Goal: Task Accomplishment & Management: Complete application form

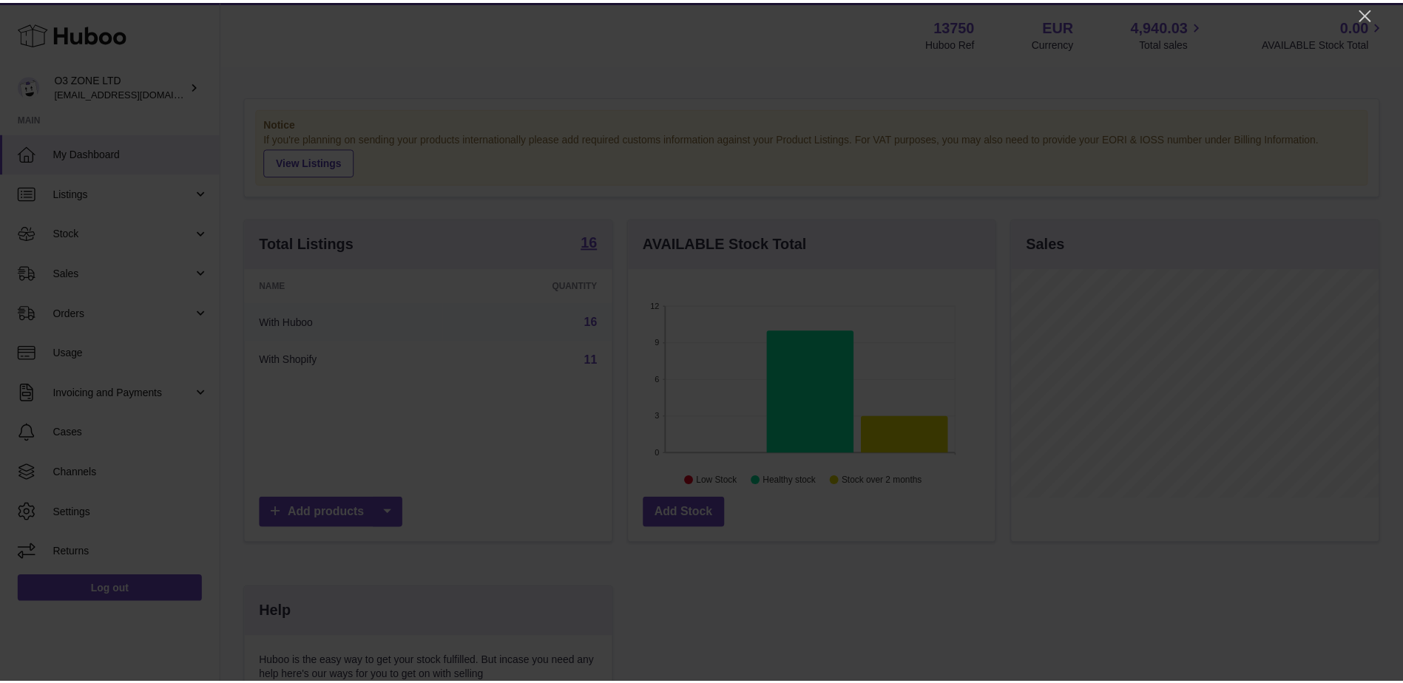
scroll to position [231, 370]
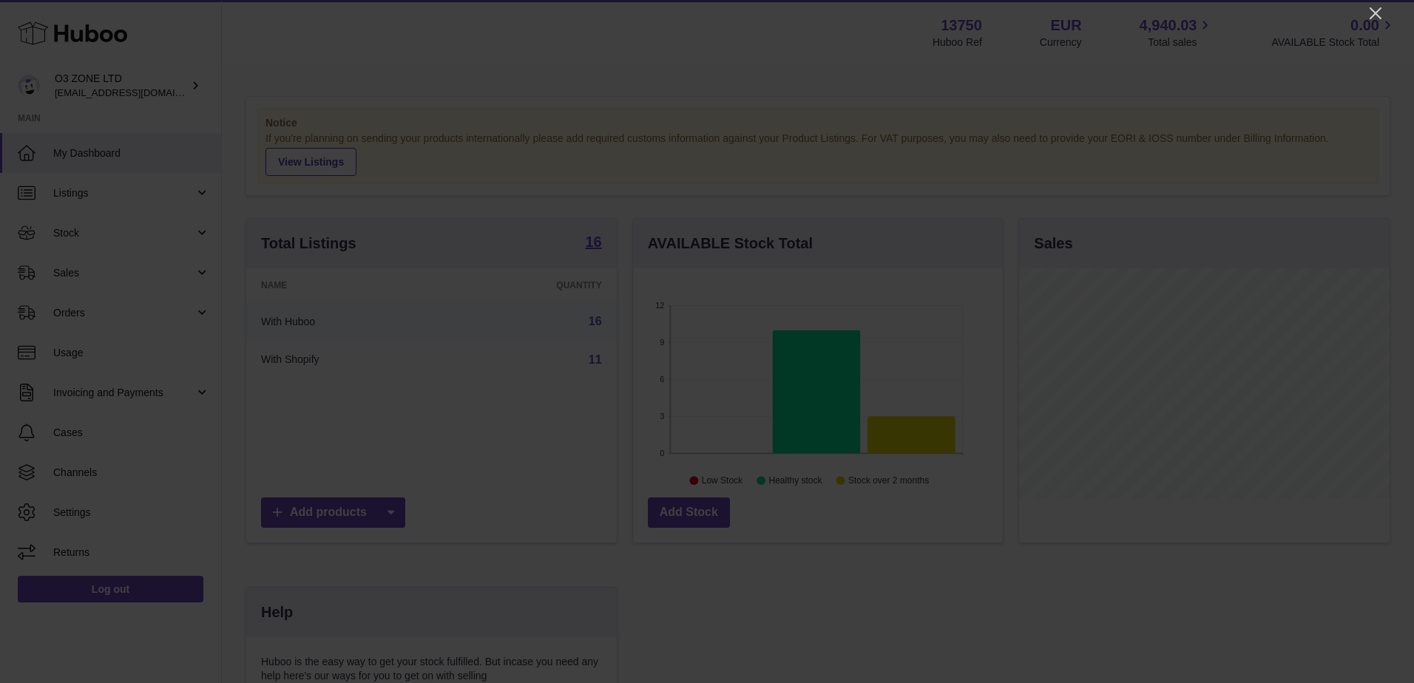
click at [517, 22] on div at bounding box center [707, 341] width 1414 height 683
drag, startPoint x: 1377, startPoint y: 7, endPoint x: 1340, endPoint y: 31, distance: 44.9
click at [1377, 7] on icon "Close" at bounding box center [1375, 13] width 18 height 18
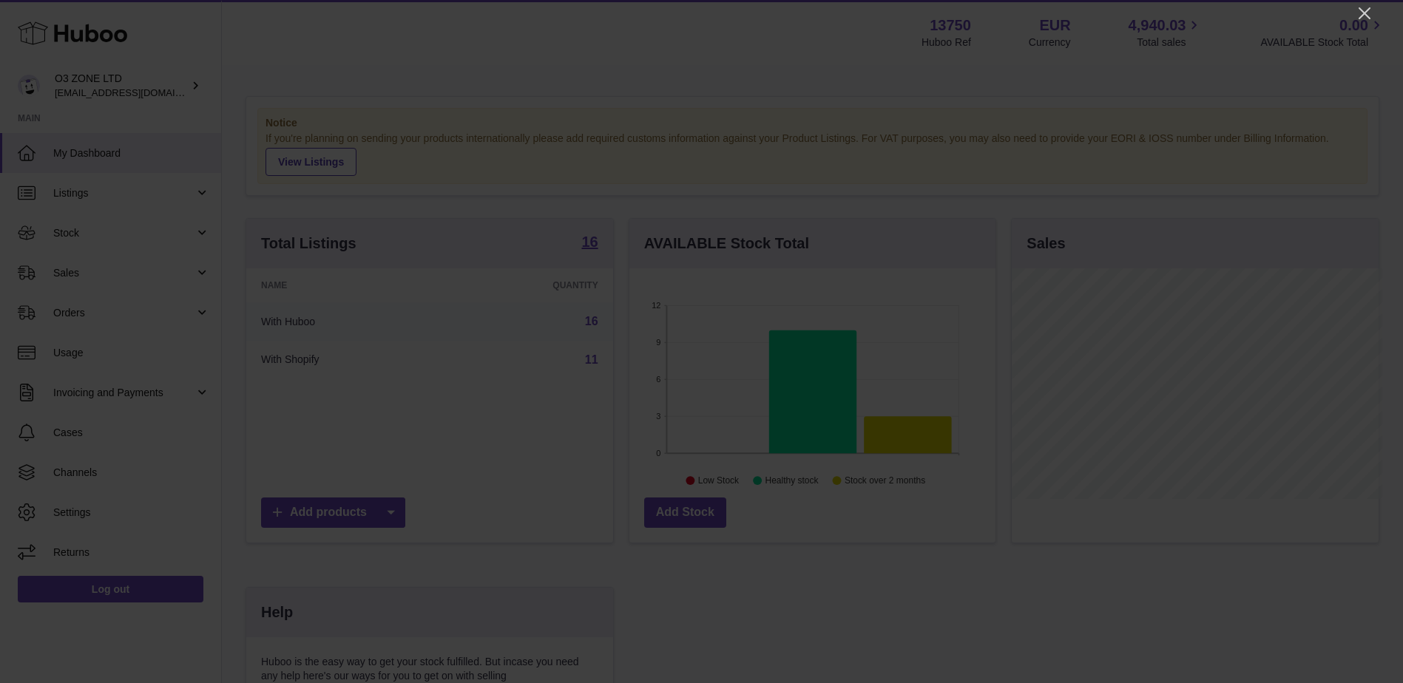
scroll to position [739151, 739015]
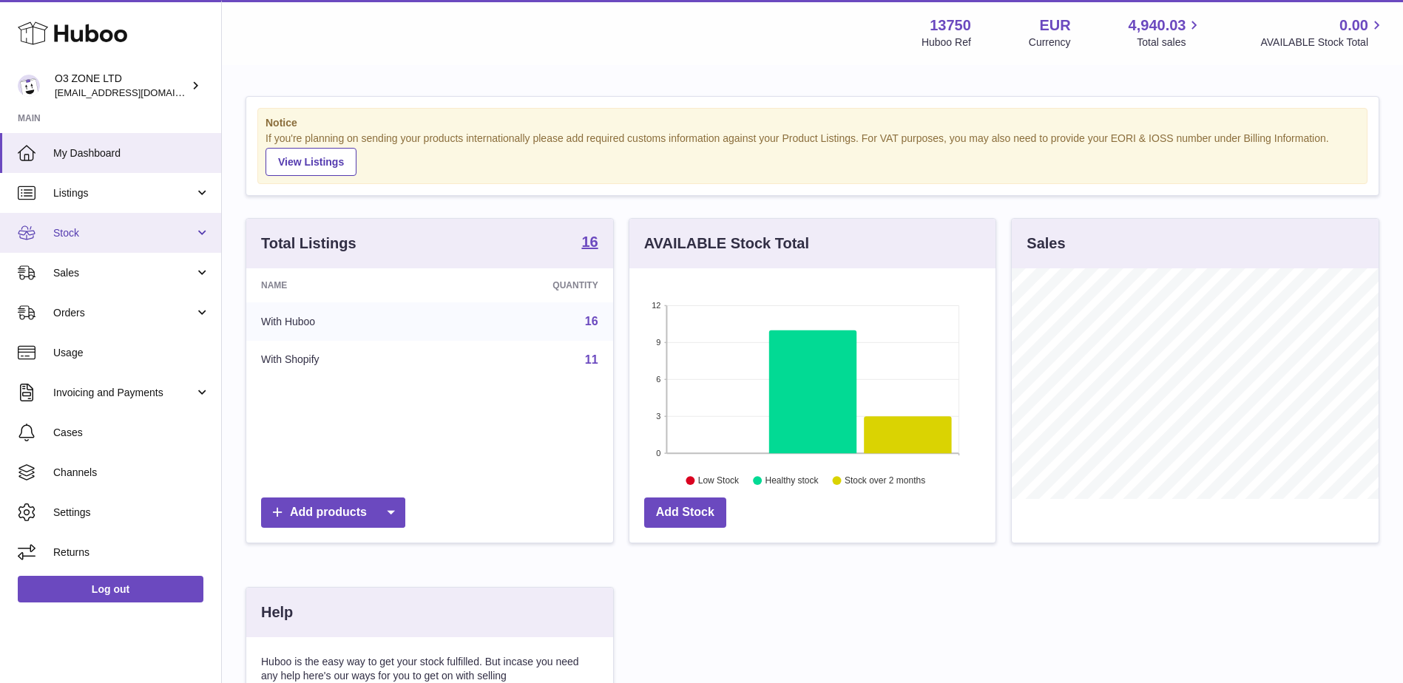
click at [81, 234] on span "Stock" at bounding box center [123, 233] width 141 height 14
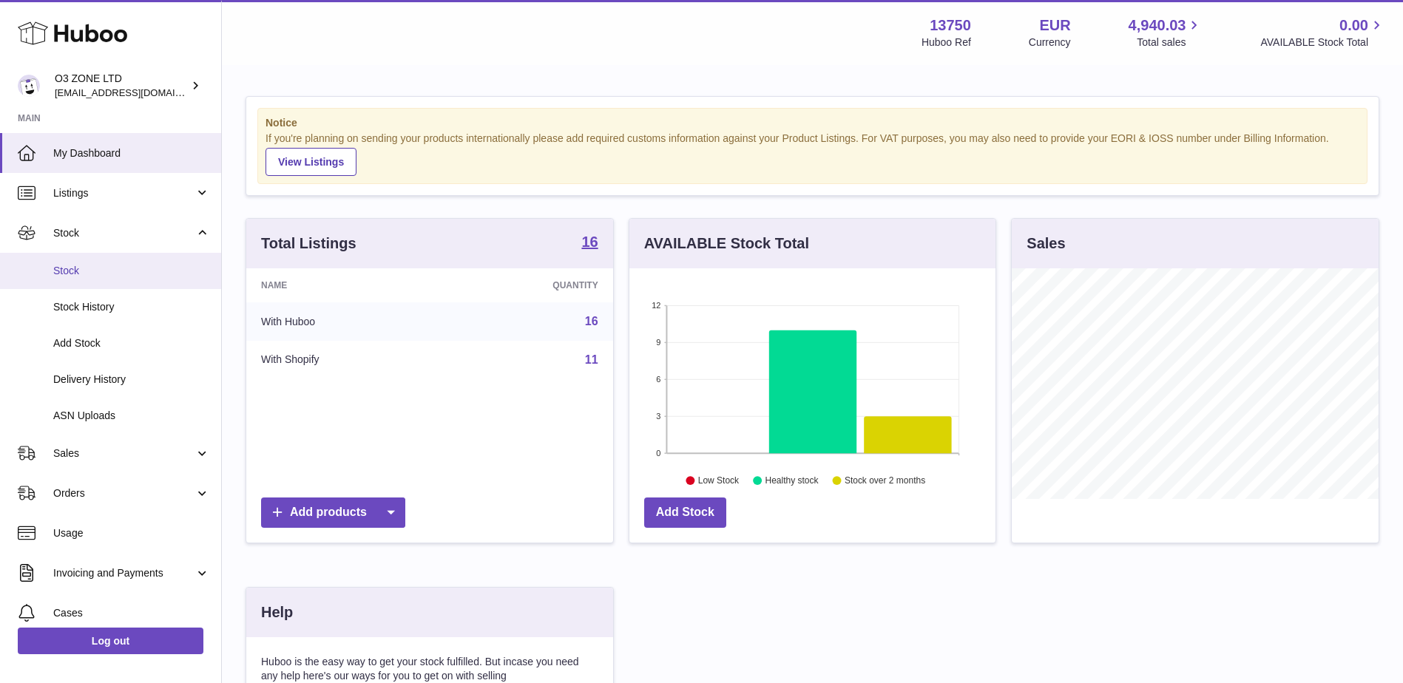
click at [73, 272] on span "Stock" at bounding box center [131, 271] width 157 height 14
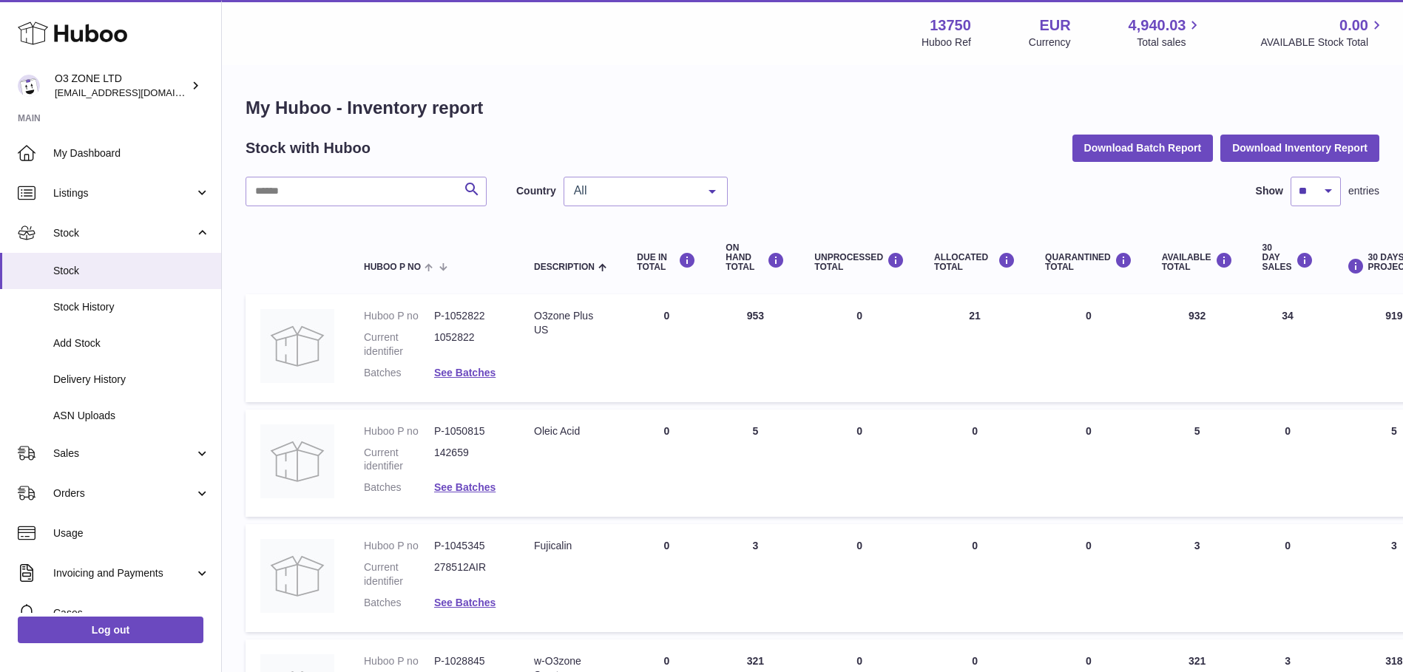
click at [639, 189] on span "All" at bounding box center [633, 190] width 127 height 15
click at [622, 249] on span "GB" at bounding box center [645, 251] width 163 height 30
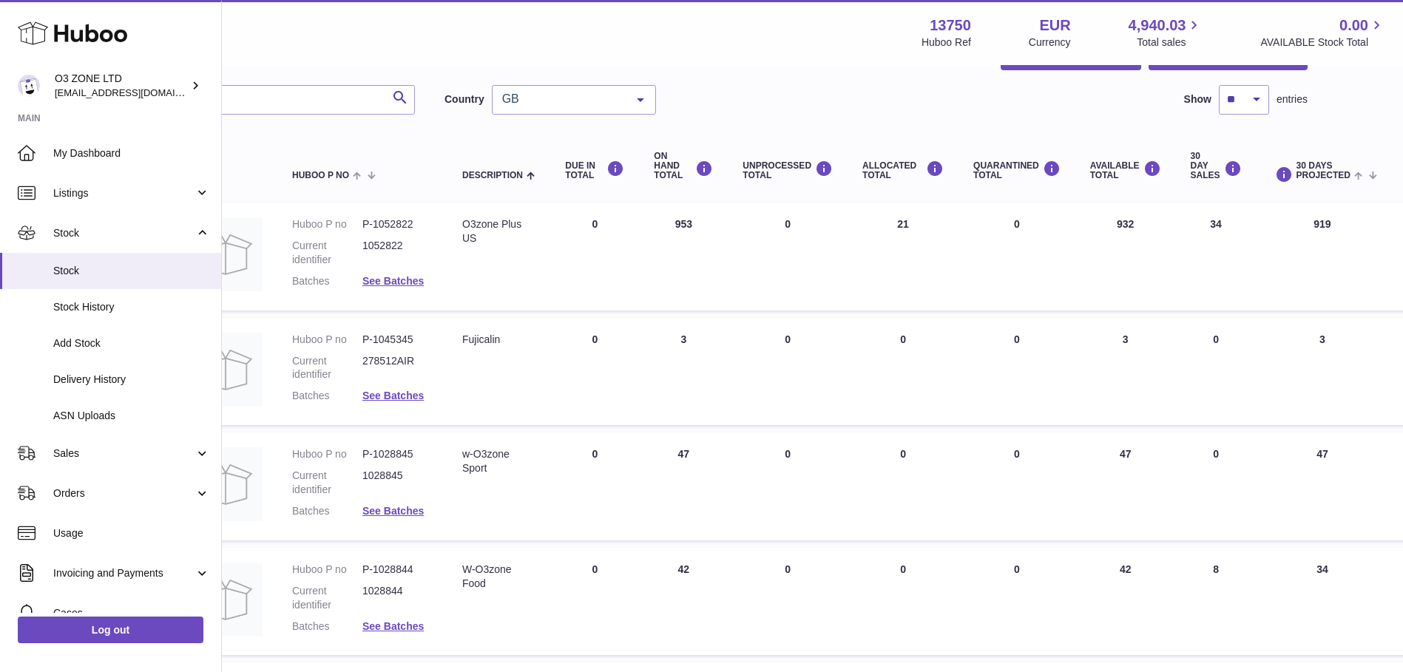
scroll to position [0, 72]
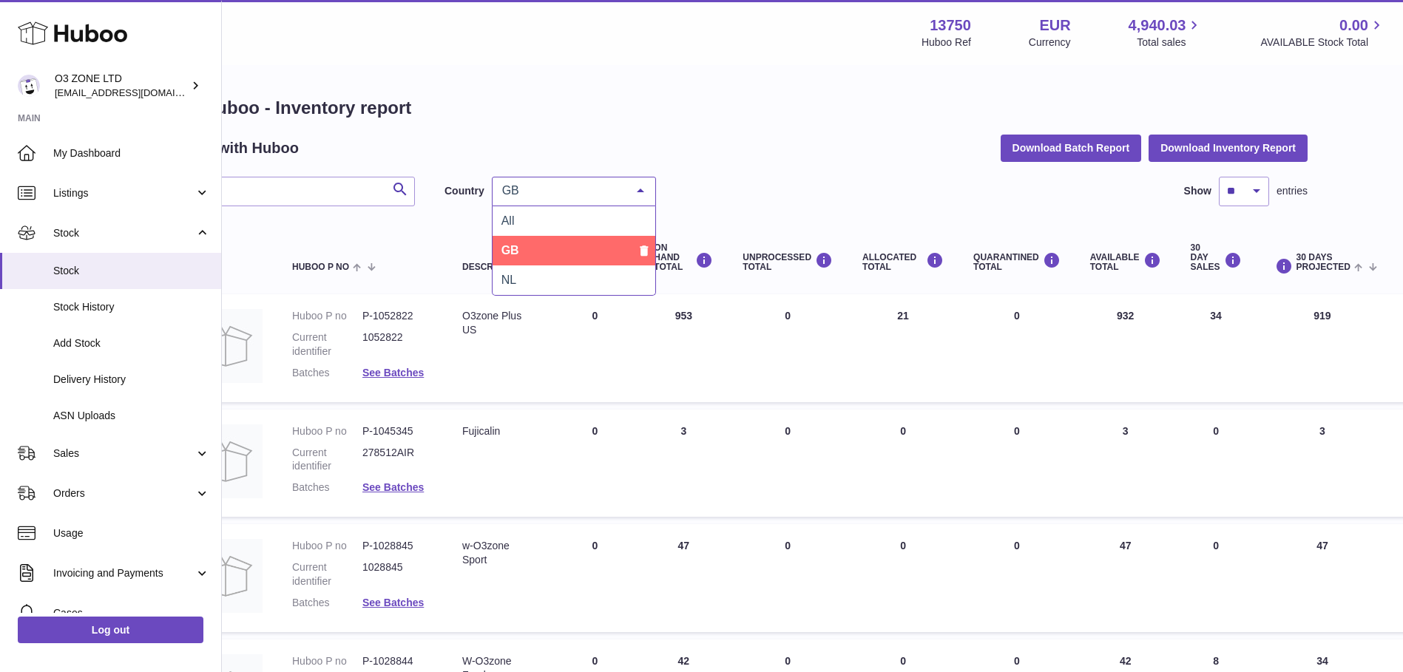
click at [556, 179] on div "GB" at bounding box center [574, 192] width 164 height 30
click at [758, 199] on div "Search Country GB All GB NL No elements found. Consider changing the search que…" at bounding box center [740, 192] width 1133 height 30
click at [592, 184] on span "GB" at bounding box center [561, 190] width 127 height 15
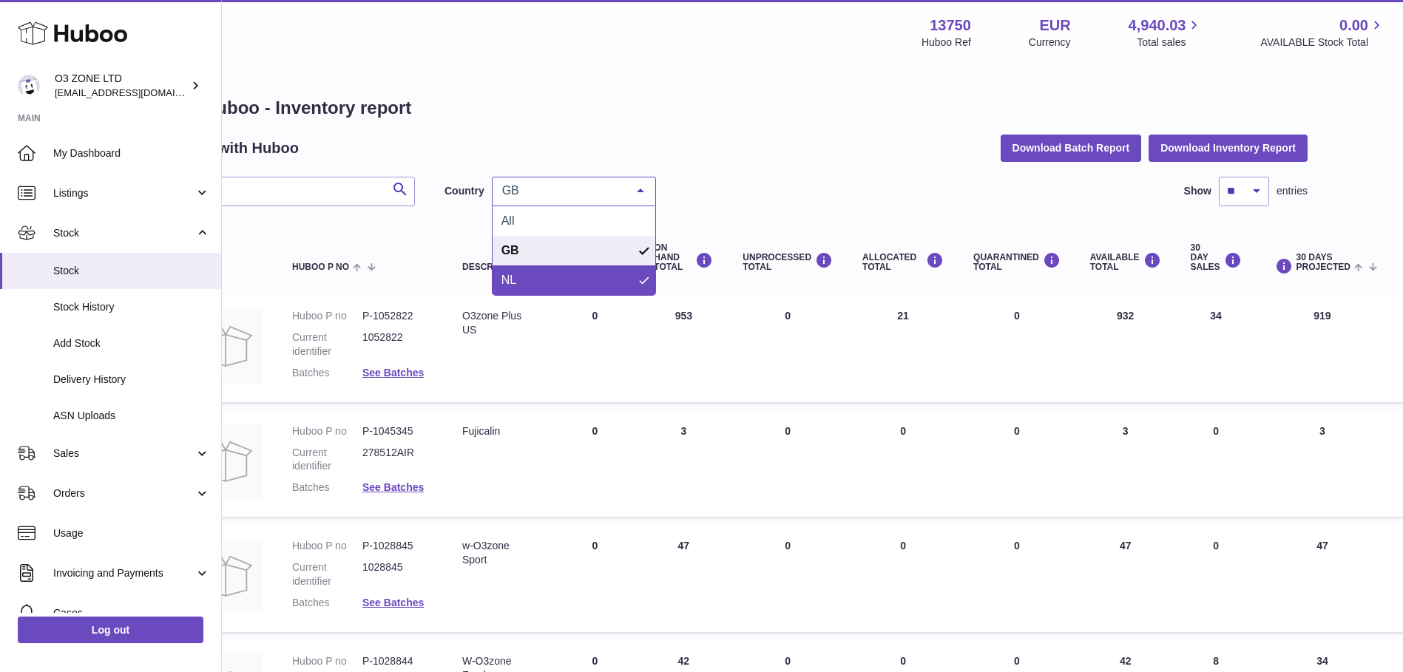
drag, startPoint x: 540, startPoint y: 278, endPoint x: 813, endPoint y: 213, distance: 279.8
click at [550, 279] on span "NL" at bounding box center [573, 280] width 163 height 30
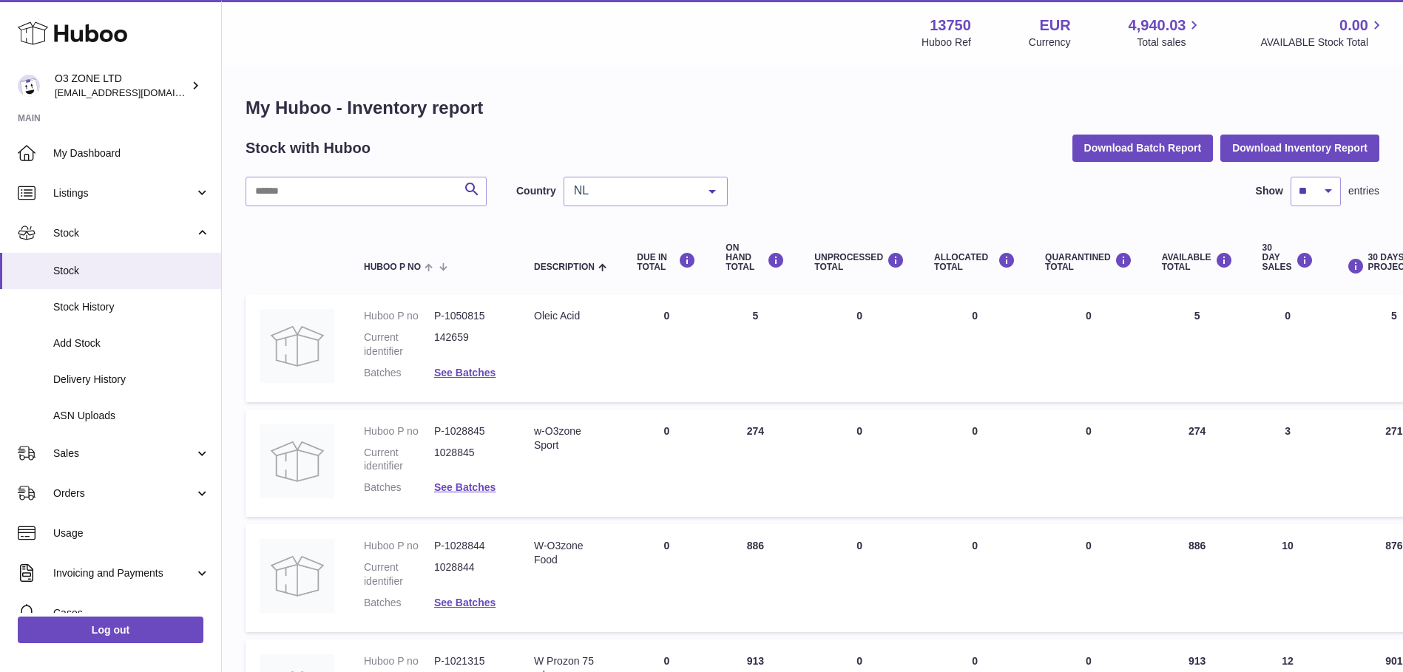
click at [638, 186] on span "NL" at bounding box center [633, 190] width 127 height 15
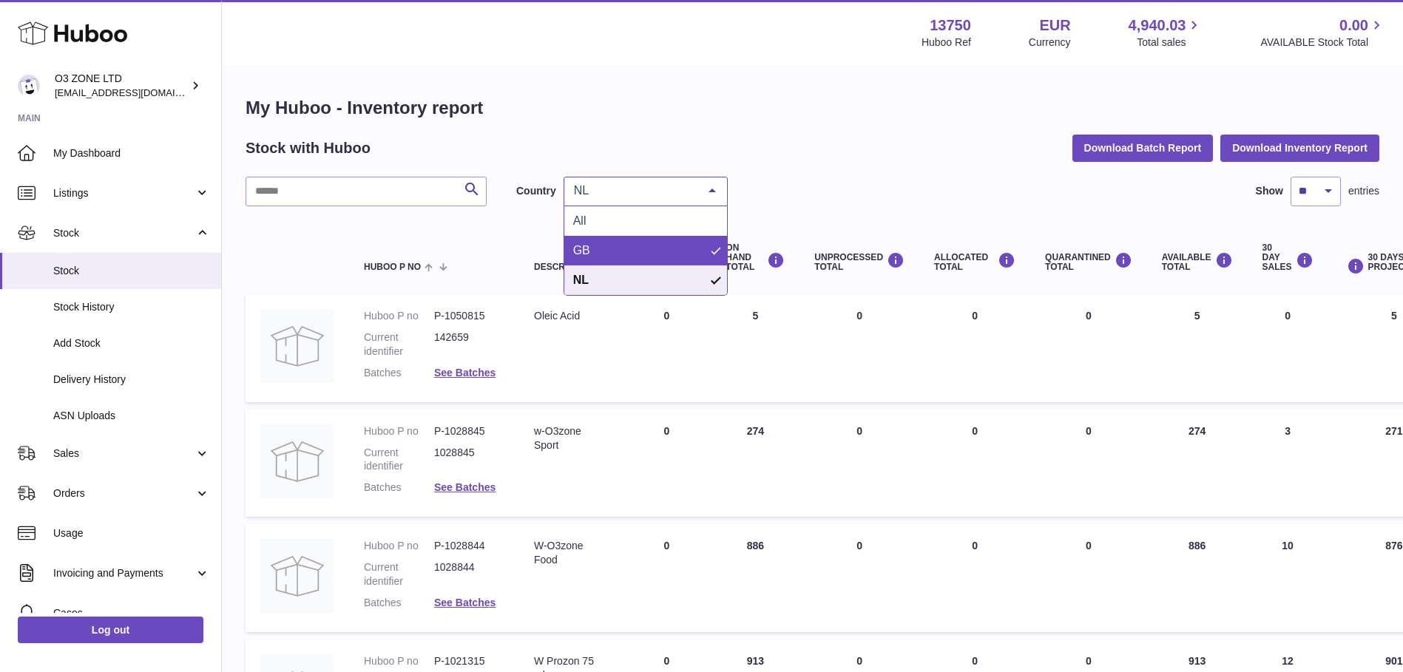
click at [608, 243] on span "GB" at bounding box center [645, 251] width 163 height 30
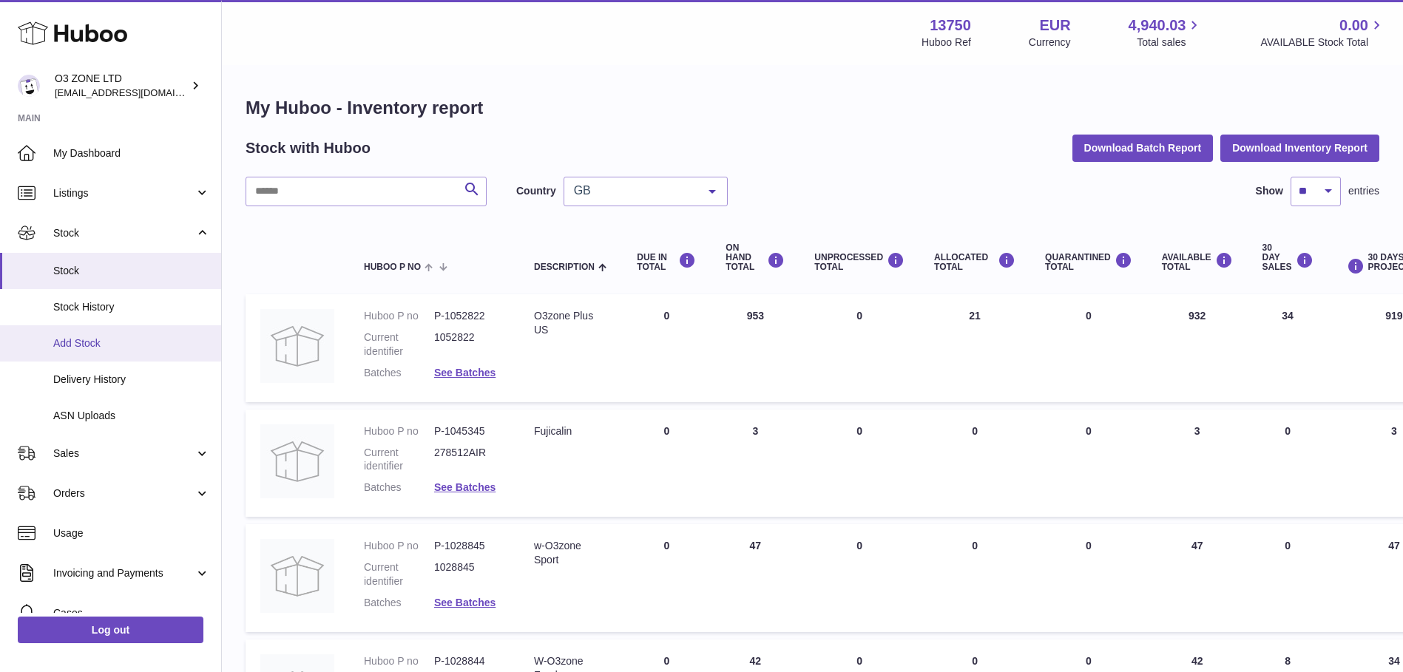
click at [77, 341] on span "Add Stock" at bounding box center [131, 343] width 157 height 14
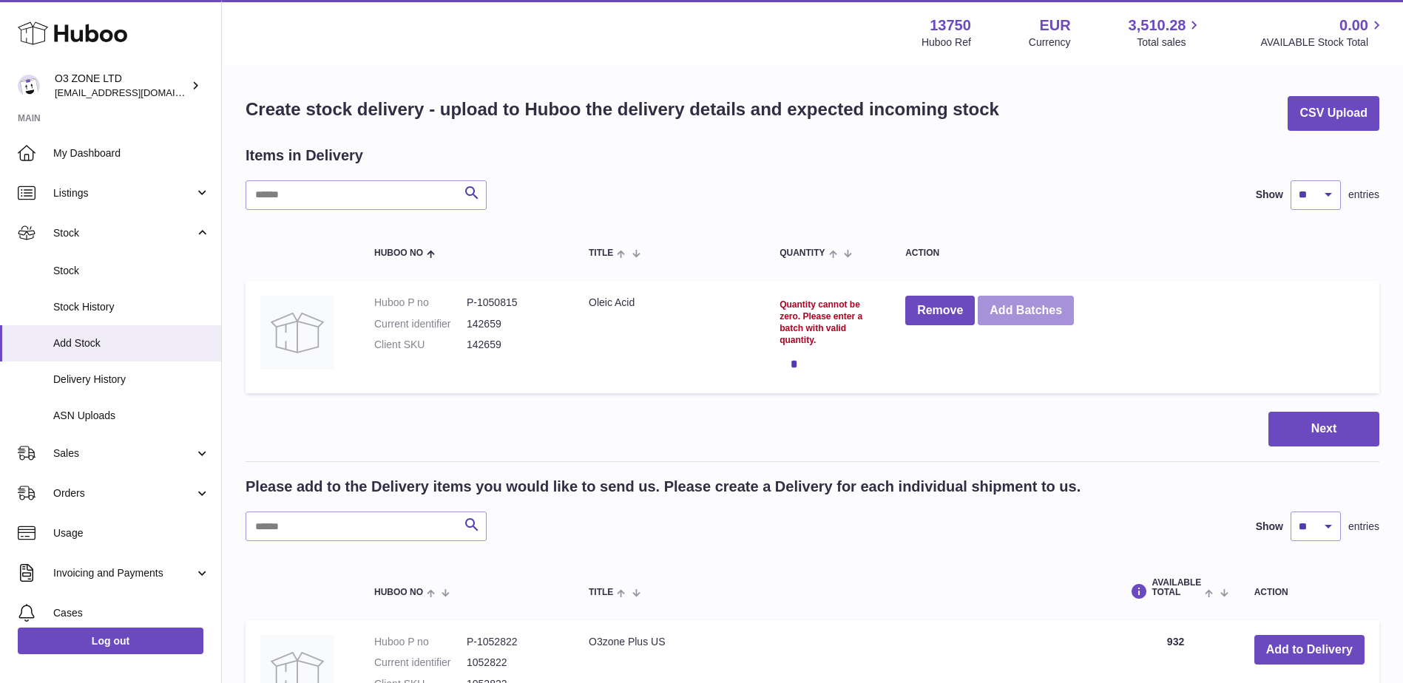
click at [1033, 305] on button "Add Batches" at bounding box center [1025, 311] width 96 height 30
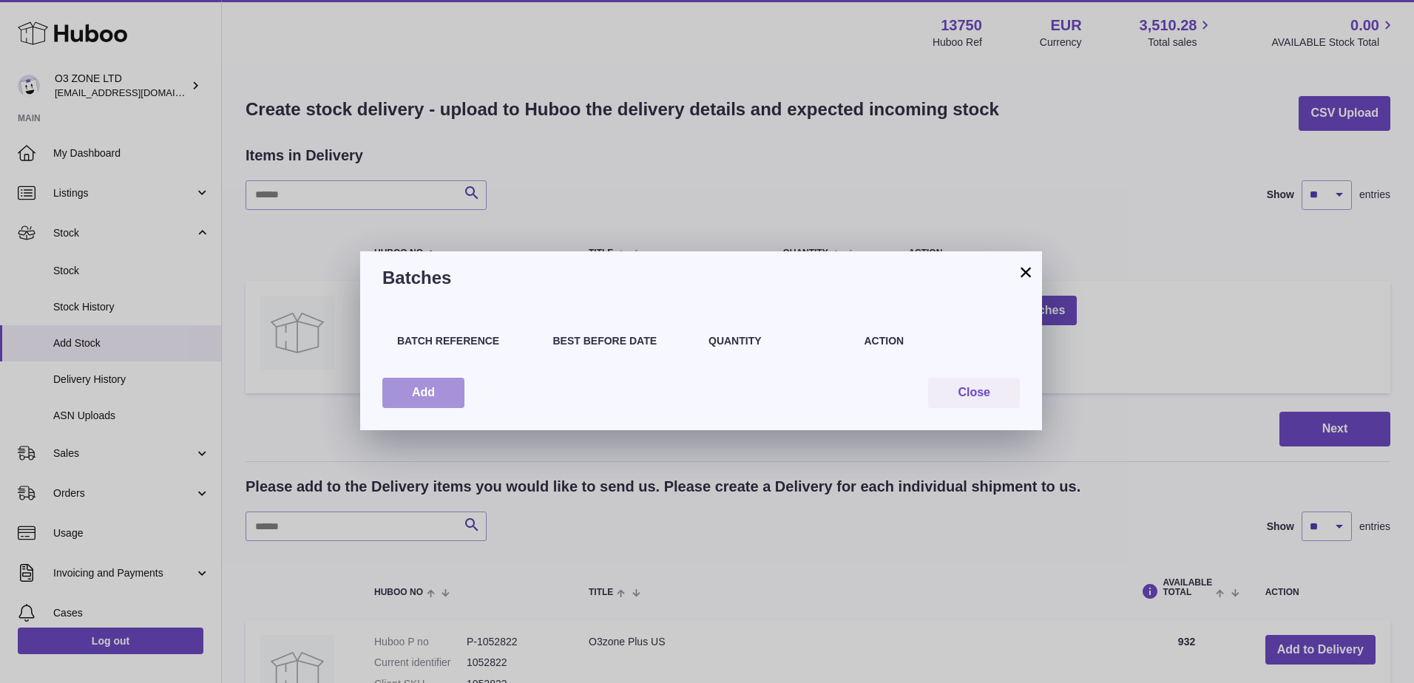
click at [427, 399] on button "Add" at bounding box center [423, 393] width 82 height 30
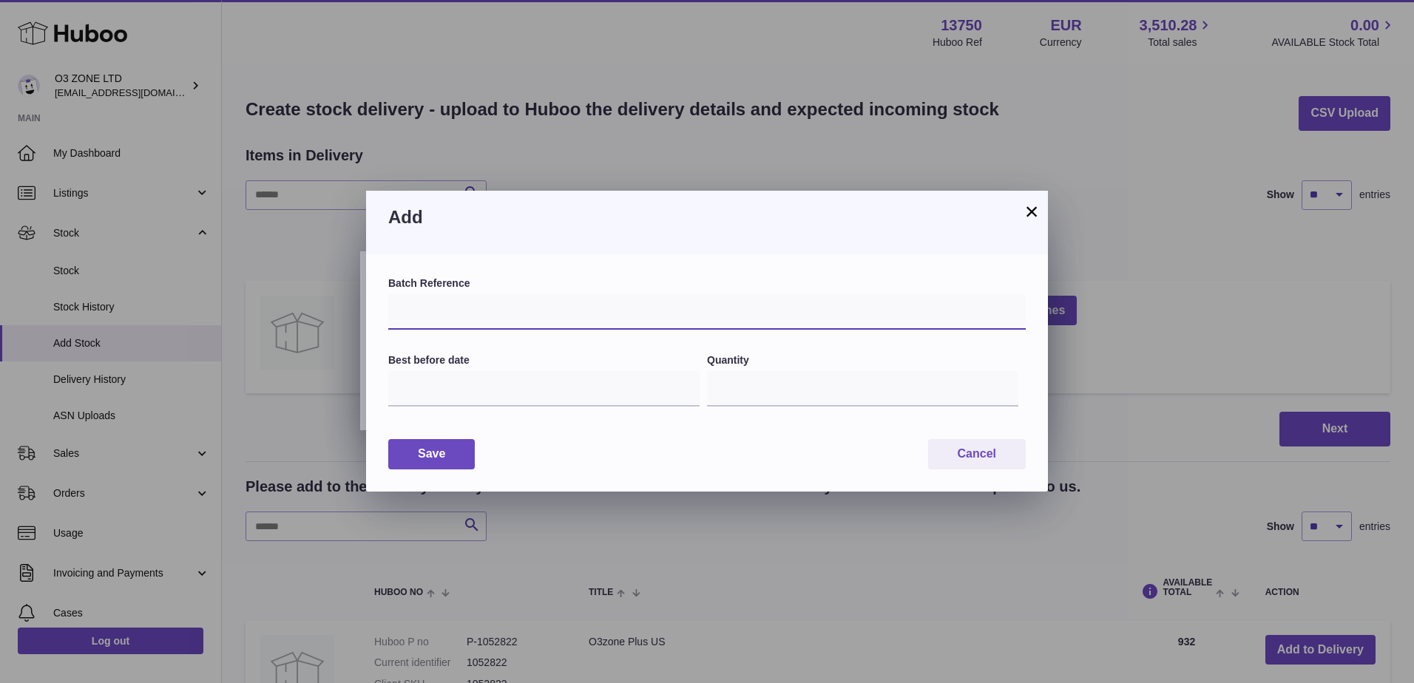
click at [478, 315] on input "text" at bounding box center [706, 311] width 637 height 35
type input "**********"
click at [444, 387] on input "text" at bounding box center [543, 388] width 311 height 35
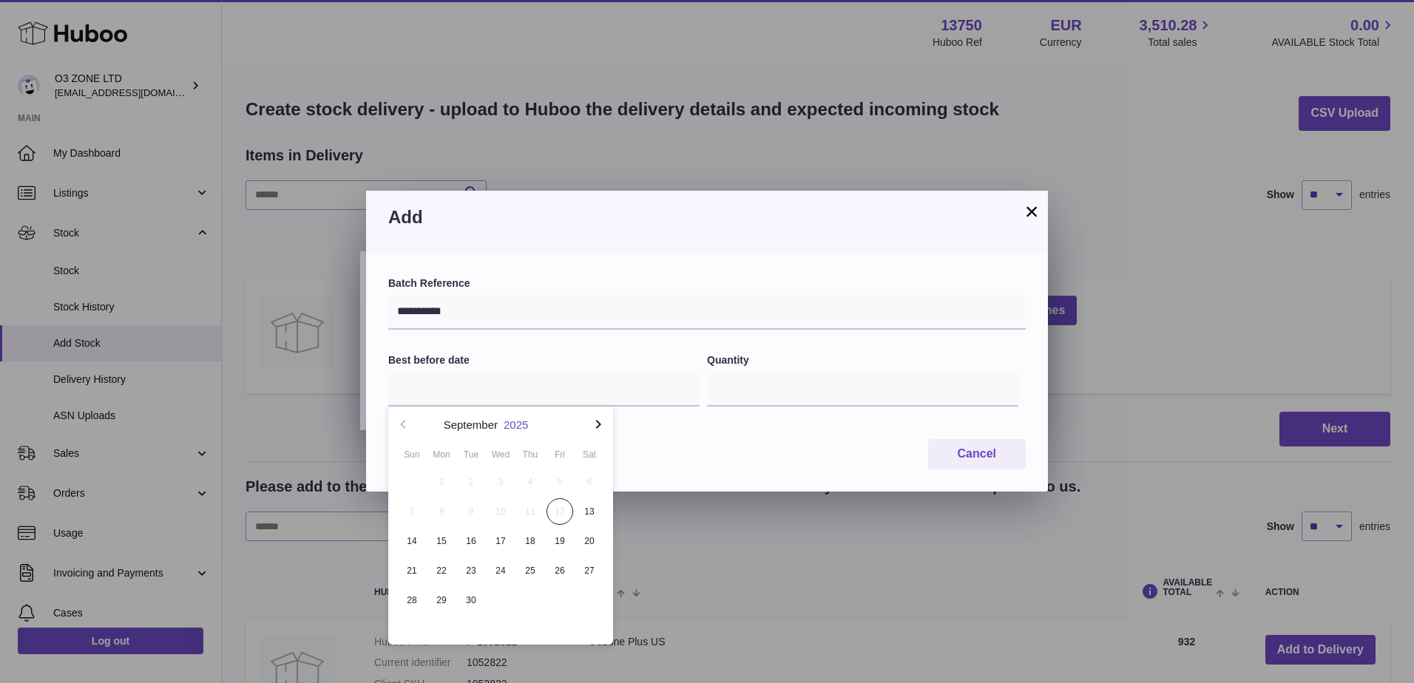
click at [515, 422] on button "2025" at bounding box center [516, 424] width 24 height 11
click at [509, 577] on li "2030" at bounding box center [500, 583] width 207 height 30
click at [428, 562] on button "Jul" at bounding box center [425, 568] width 63 height 35
click at [497, 599] on span "31" at bounding box center [500, 600] width 27 height 27
type input "**********"
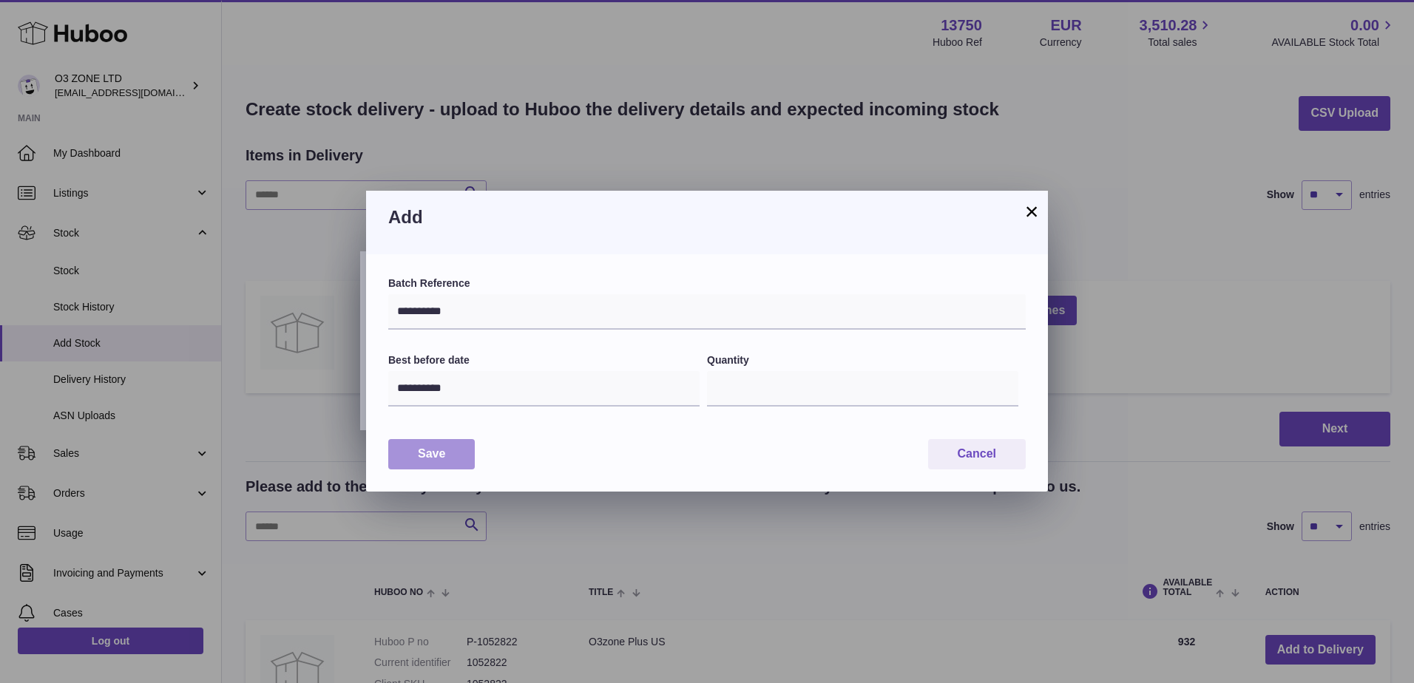
click at [432, 456] on button "Save" at bounding box center [431, 454] width 87 height 30
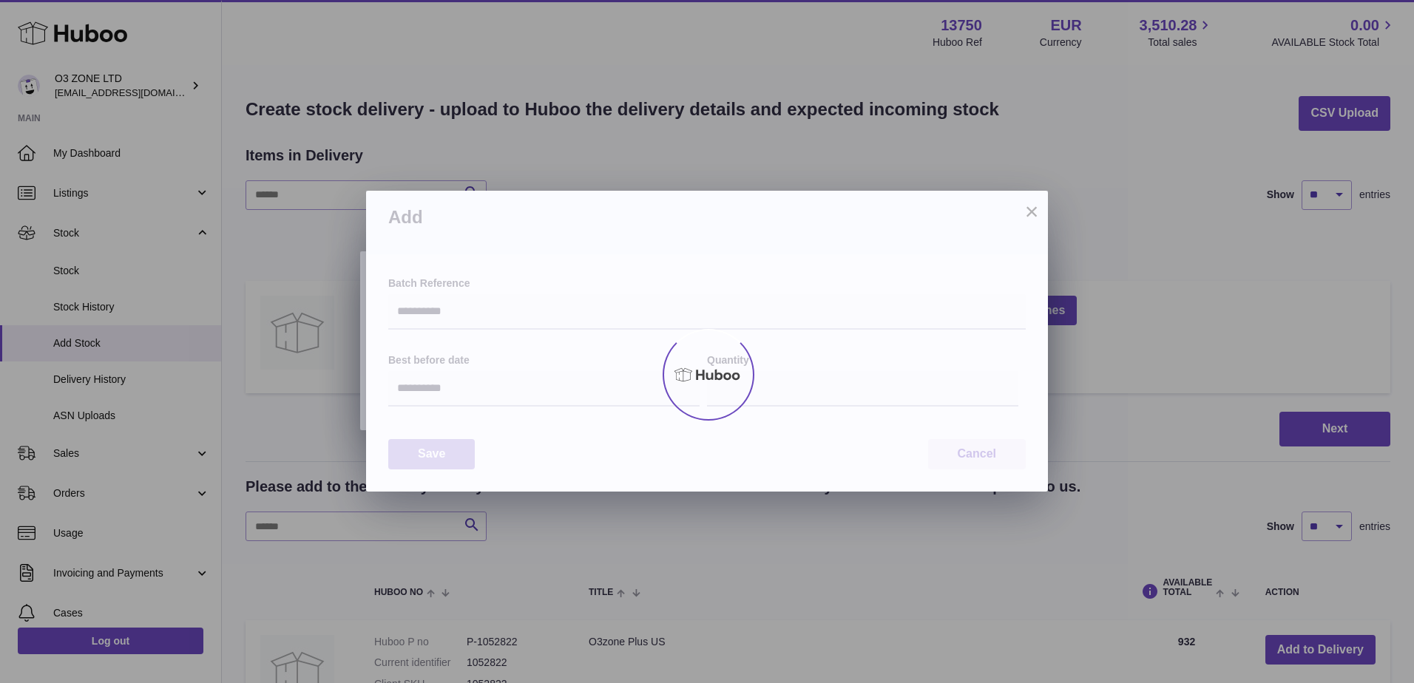
type input "*"
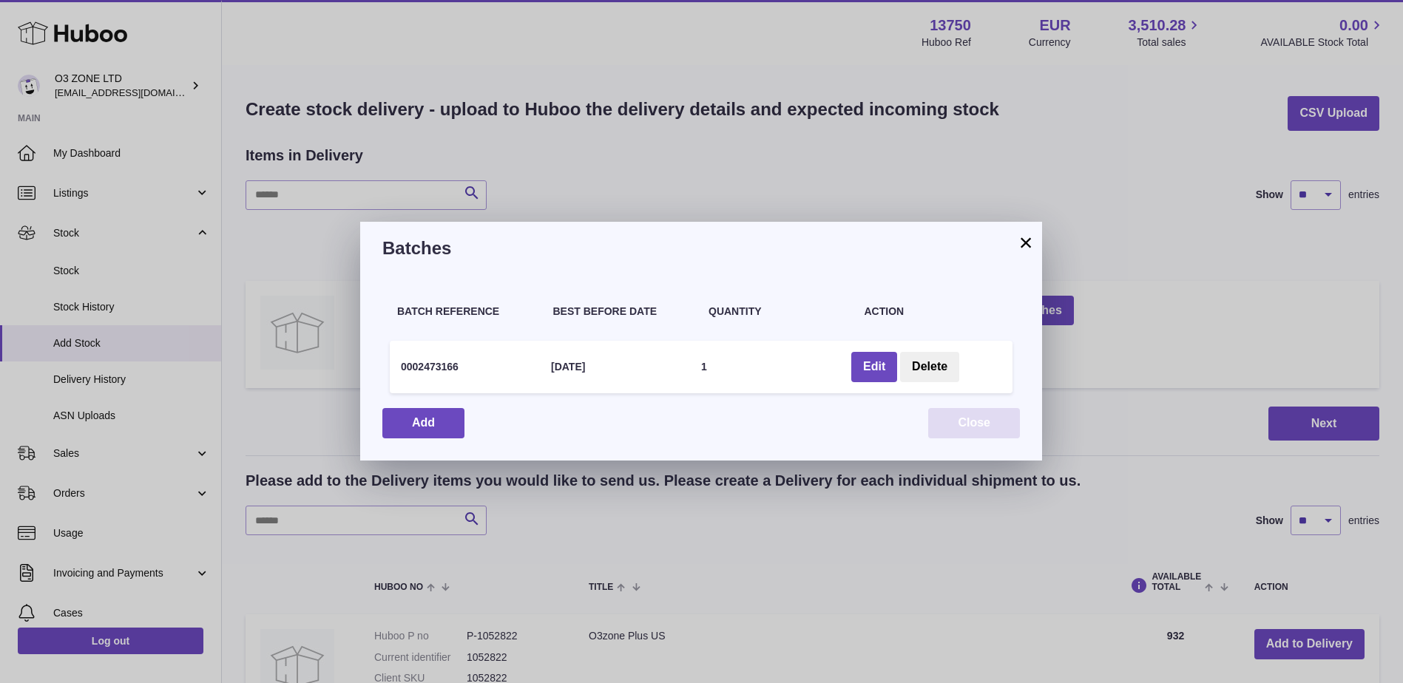
click at [973, 421] on button "Close" at bounding box center [974, 423] width 92 height 30
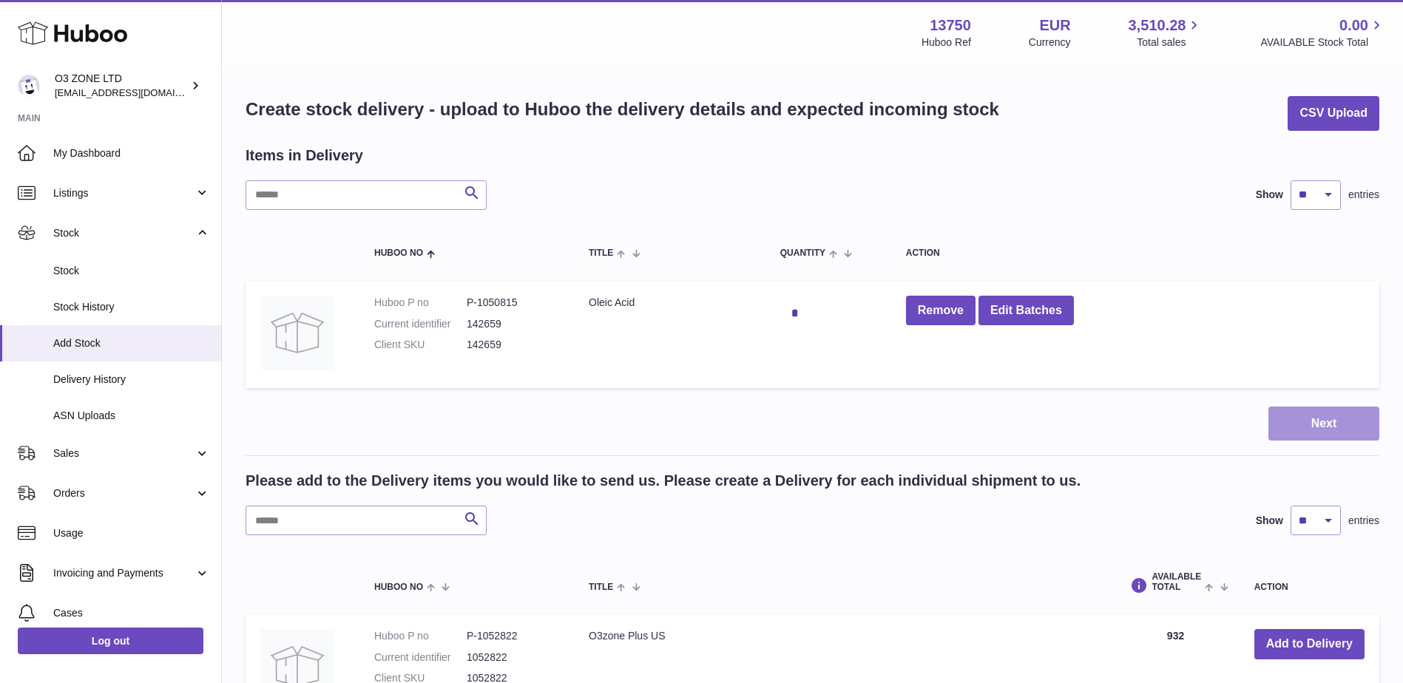
click at [1348, 424] on button "Next" at bounding box center [1323, 424] width 111 height 35
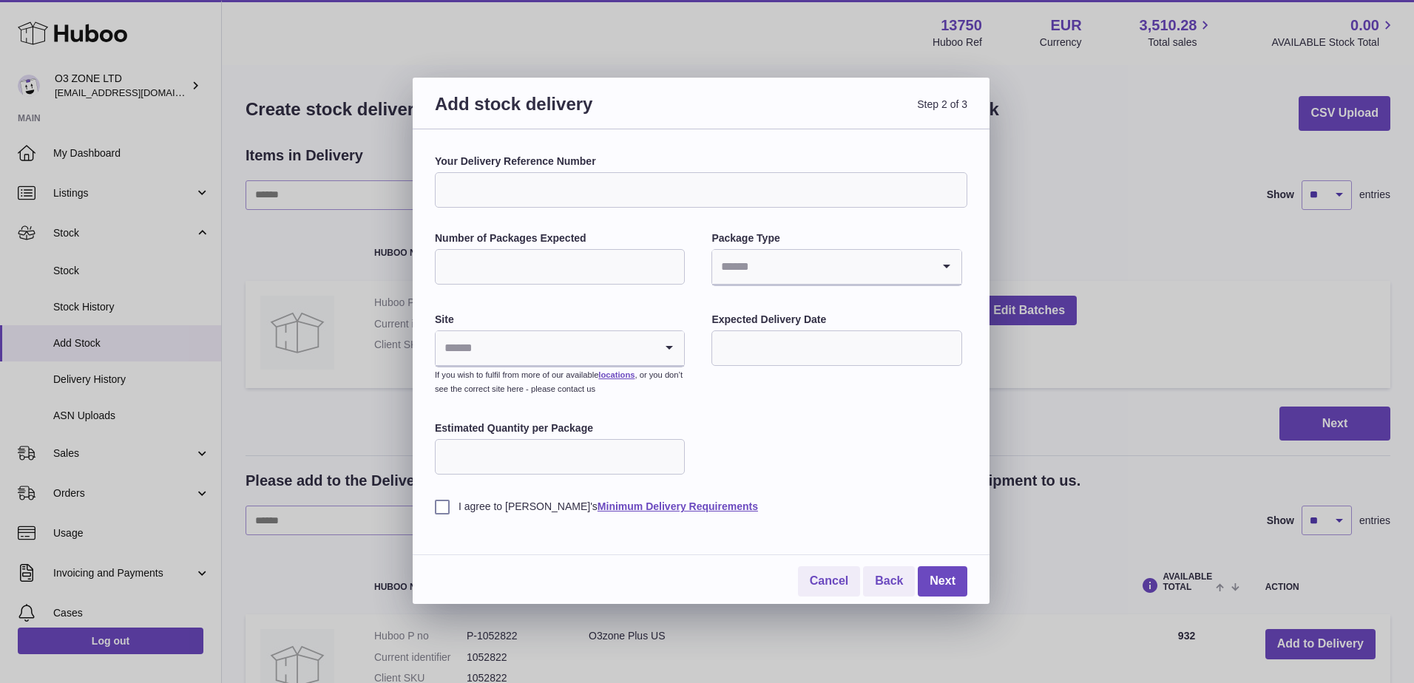
click at [545, 191] on input "Your Delivery Reference Number" at bounding box center [701, 189] width 532 height 35
paste input "********"
type input "********"
click at [548, 272] on input "Number of Packages Expected" at bounding box center [560, 266] width 250 height 35
click at [664, 220] on div "Your Delivery Reference Number ******** Number of Packages Expected Package Typ…" at bounding box center [701, 334] width 532 height 359
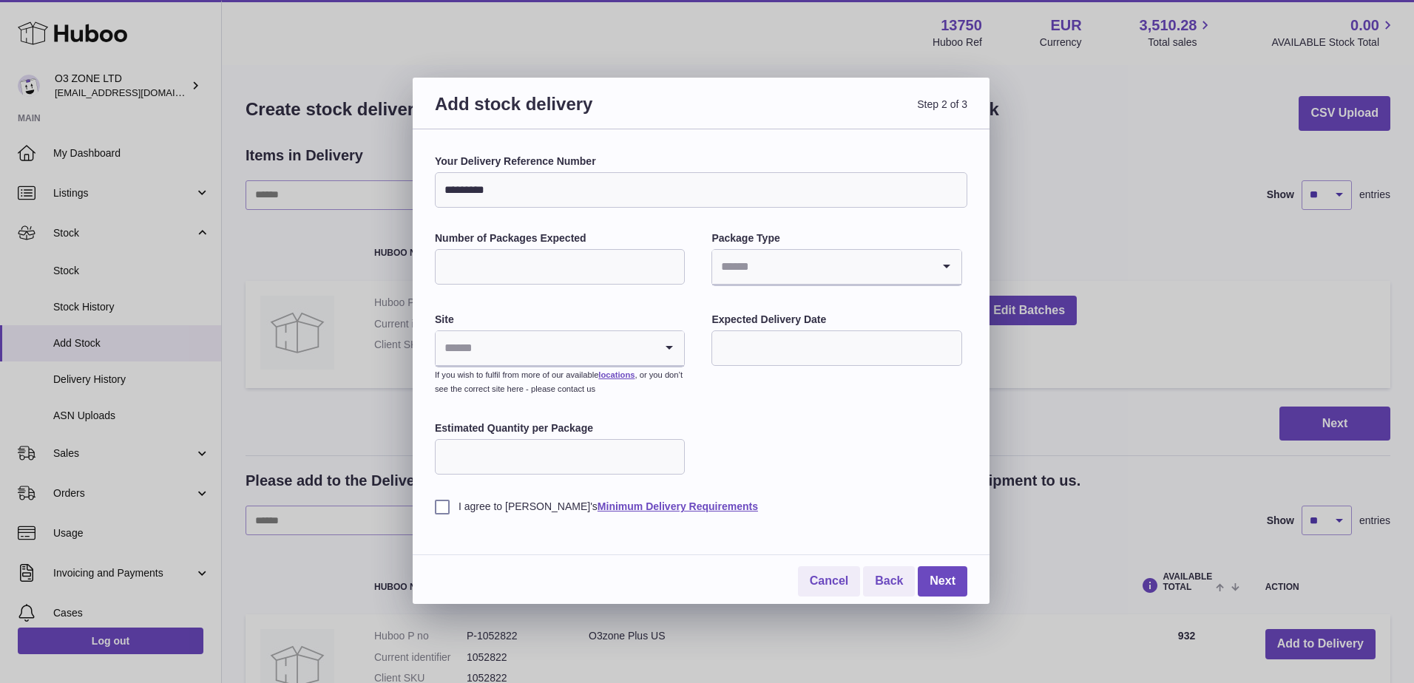
click at [529, 259] on input "Number of Packages Expected" at bounding box center [560, 266] width 250 height 35
type input "*"
click at [837, 266] on input "Search for option" at bounding box center [821, 267] width 219 height 34
click at [752, 332] on li "Pallets" at bounding box center [836, 337] width 247 height 30
click at [531, 348] on input "Search for option" at bounding box center [544, 348] width 219 height 34
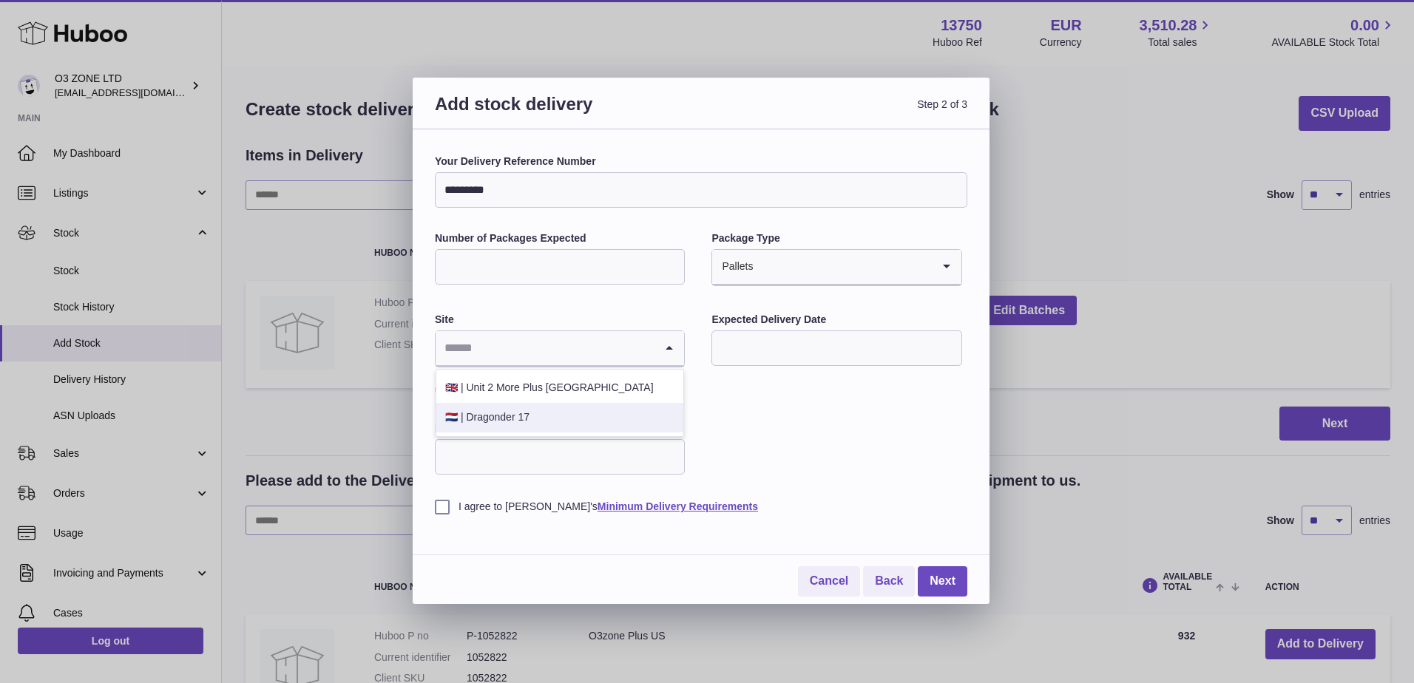
drag, startPoint x: 509, startPoint y: 414, endPoint x: 723, endPoint y: 435, distance: 215.4
click at [509, 413] on li "🇳🇱 | Dragonder 17" at bounding box center [559, 418] width 247 height 30
click at [793, 348] on input "text" at bounding box center [836, 348] width 250 height 35
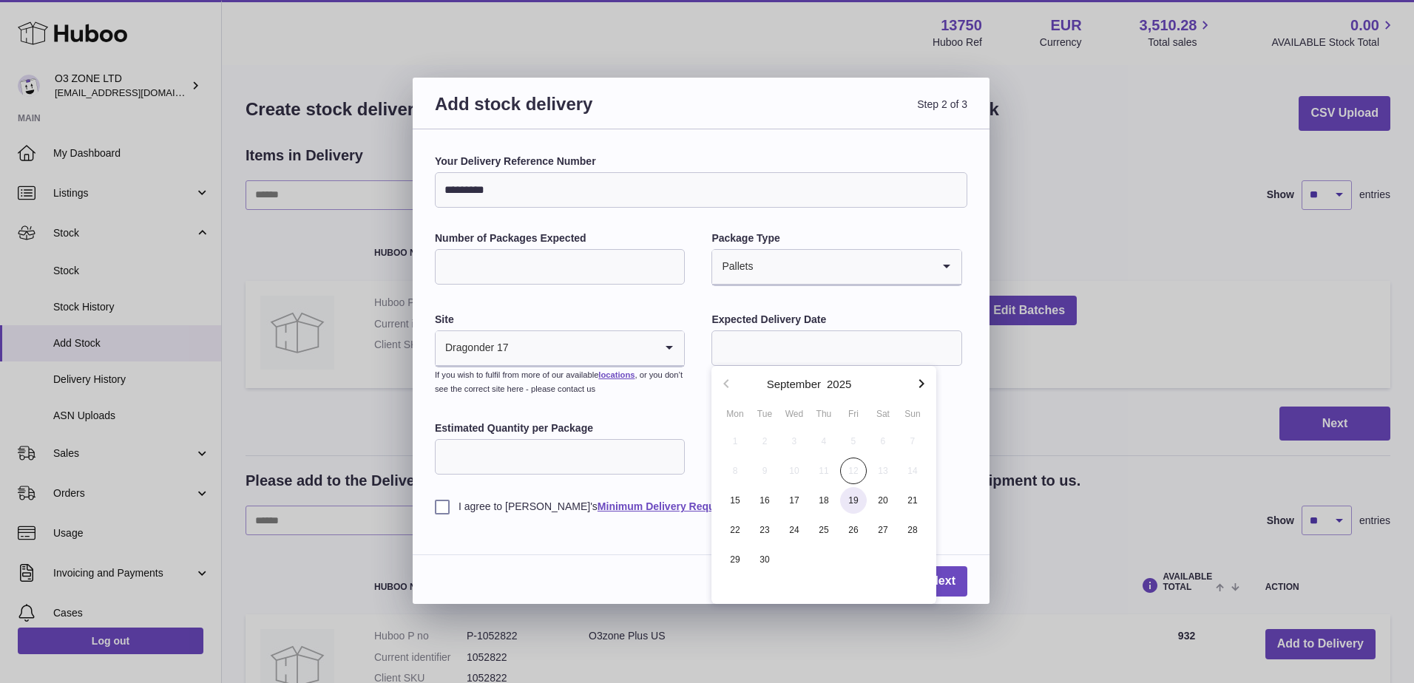
click at [855, 504] on span "19" at bounding box center [853, 500] width 27 height 27
type input "**********"
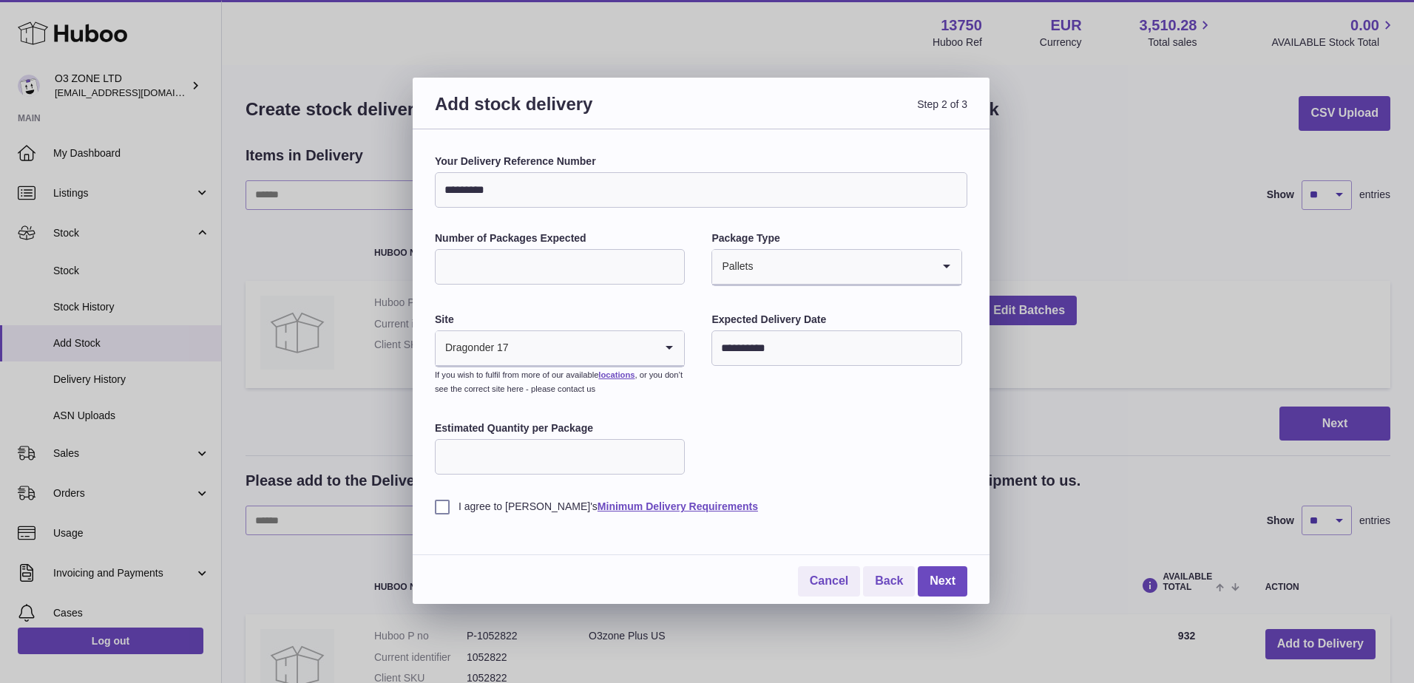
click at [509, 455] on input "Estimated Quantity per Package" at bounding box center [560, 456] width 250 height 35
click at [850, 346] on input "**********" at bounding box center [836, 348] width 250 height 35
click at [967, 457] on div "**********" at bounding box center [701, 366] width 577 height 475
click at [531, 448] on input "Estimated Quantity per Package" at bounding box center [560, 456] width 250 height 35
type input "*"
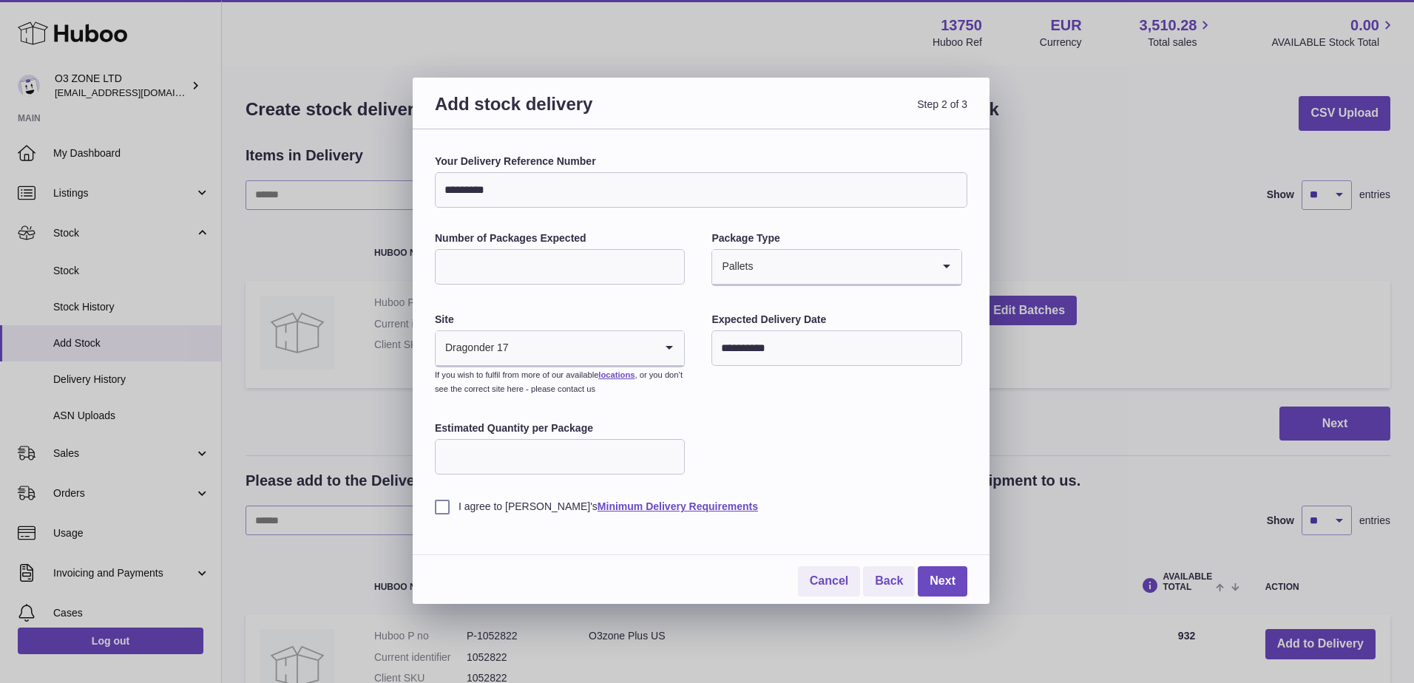
click at [438, 509] on label "I agree to Huboo's Minimum Delivery Requirements" at bounding box center [701, 507] width 532 height 14
drag, startPoint x: 454, startPoint y: 457, endPoint x: 428, endPoint y: 452, distance: 26.4
click at [428, 452] on div "**********" at bounding box center [701, 366] width 577 height 475
click at [840, 452] on div "**********" at bounding box center [701, 334] width 532 height 359
click at [631, 458] on input "Estimated Quantity per Package" at bounding box center [560, 456] width 250 height 35
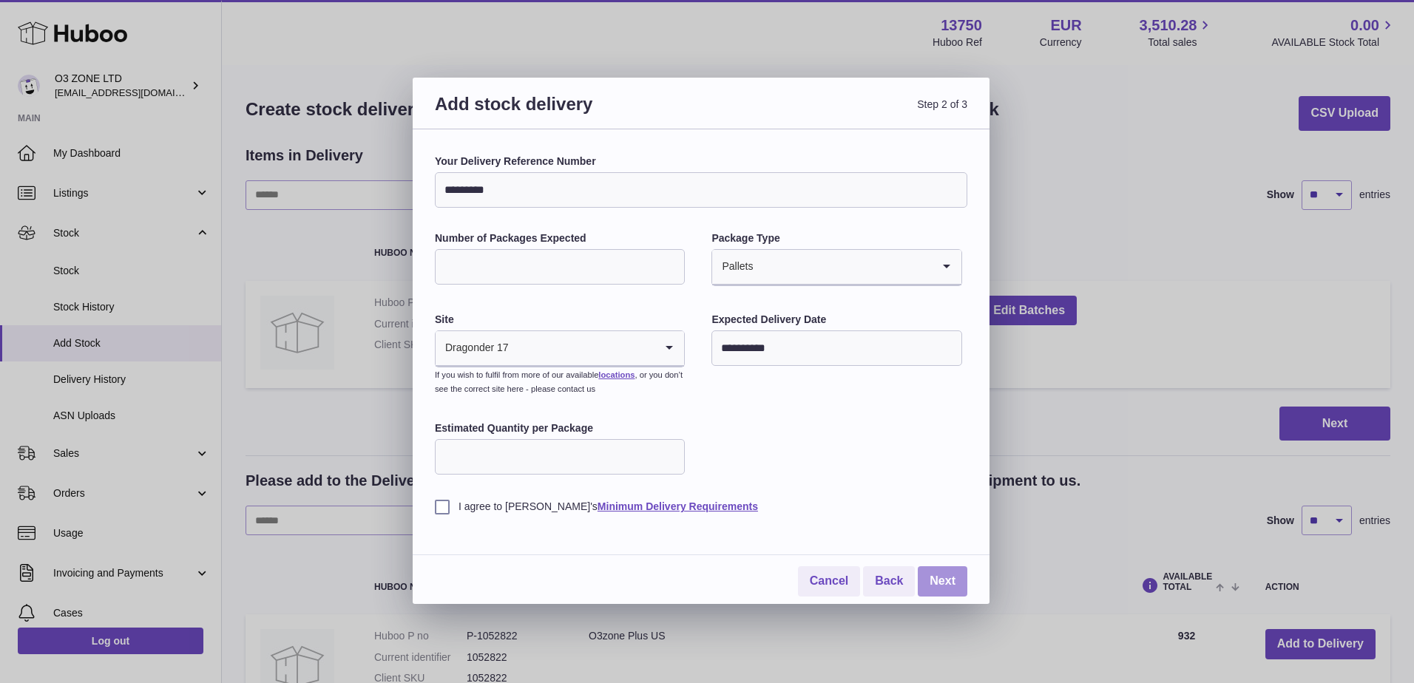
type input "*"
click at [940, 572] on link "Next" at bounding box center [943, 581] width 50 height 30
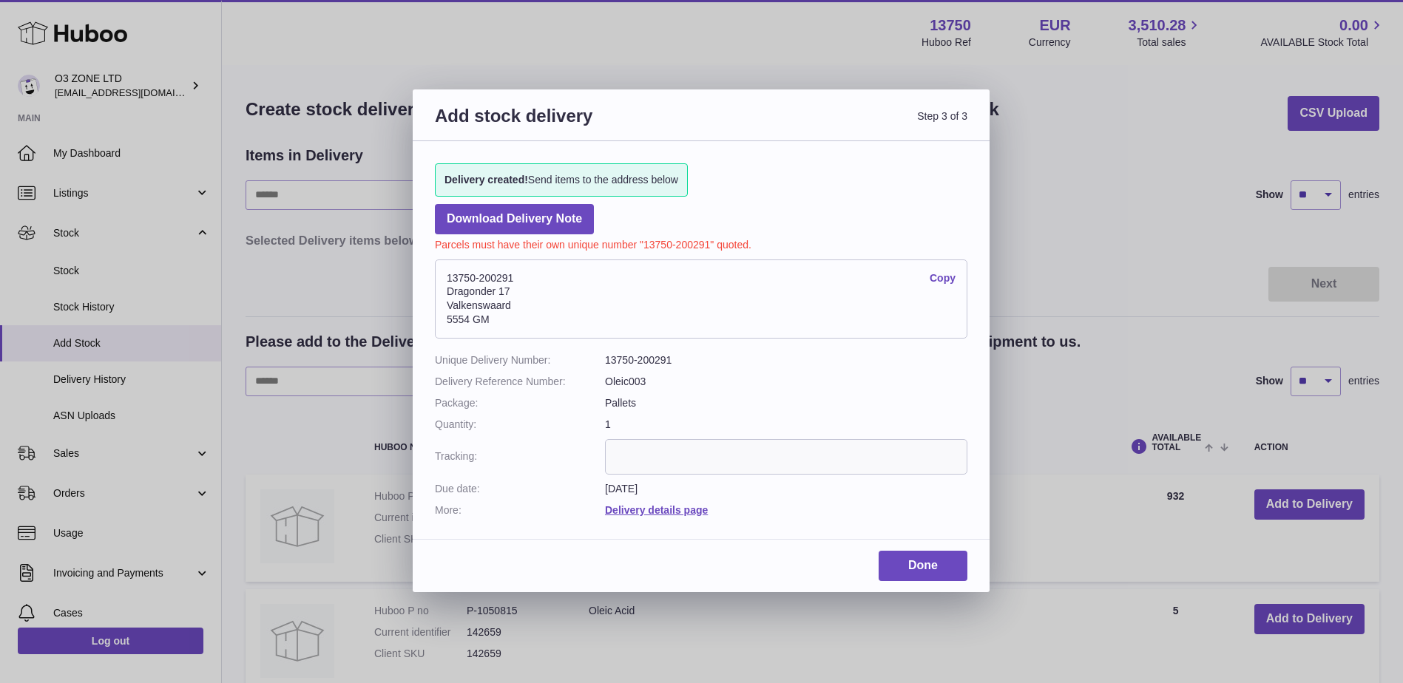
click at [504, 280] on address "13750-200291 Copy Dragonder 17 Valkenswaard 5554 GM" at bounding box center [701, 300] width 532 height 80
copy address "13750-200291"
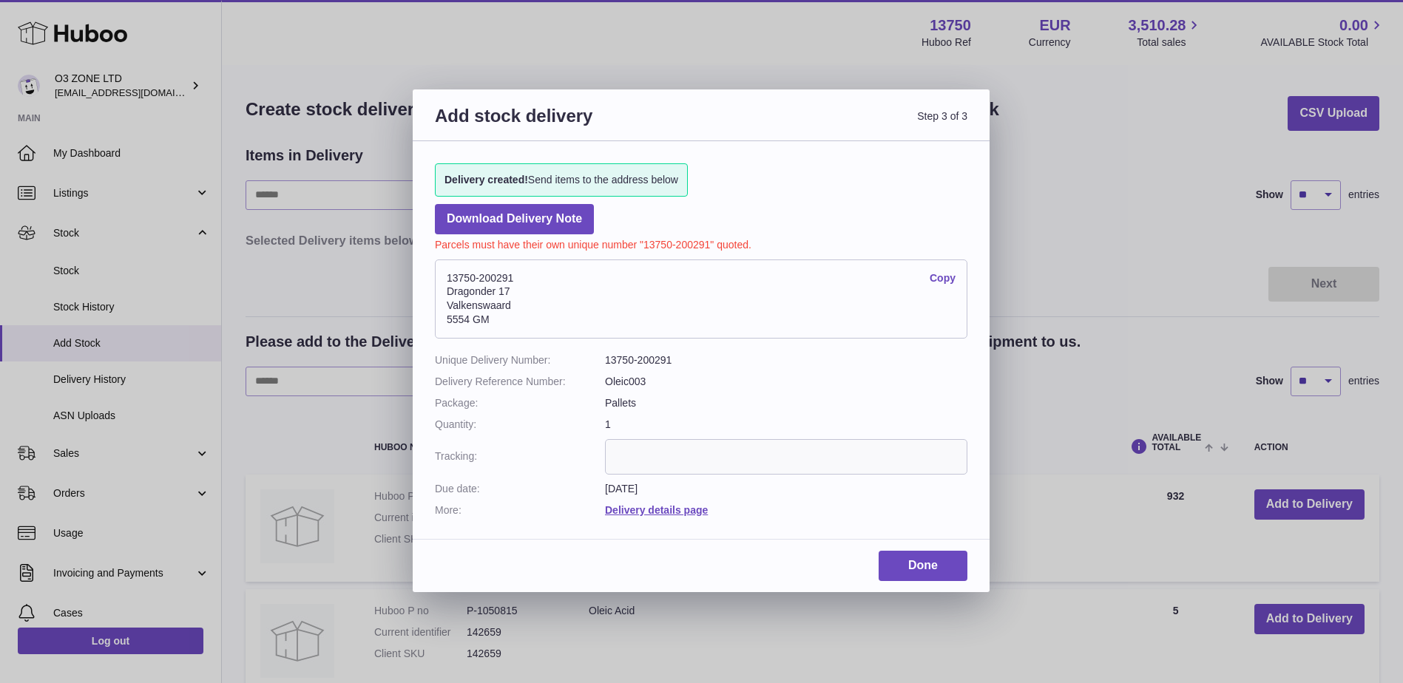
click at [522, 316] on address "13750-200291 Copy Dragonder 17 Valkenswaard 5554 GM" at bounding box center [701, 300] width 532 height 80
click at [646, 356] on dd "13750-200291" at bounding box center [786, 360] width 362 height 14
copy dl "13750-200291"
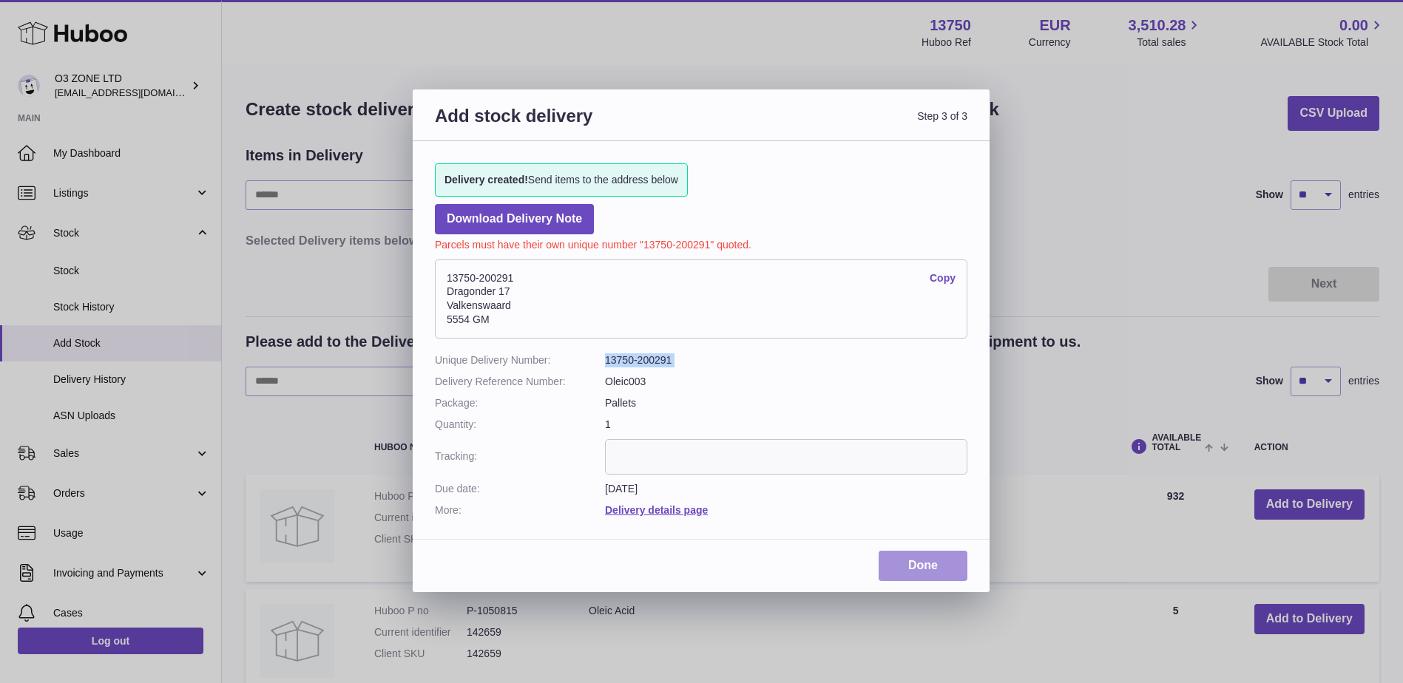
click at [922, 562] on link "Done" at bounding box center [922, 566] width 89 height 30
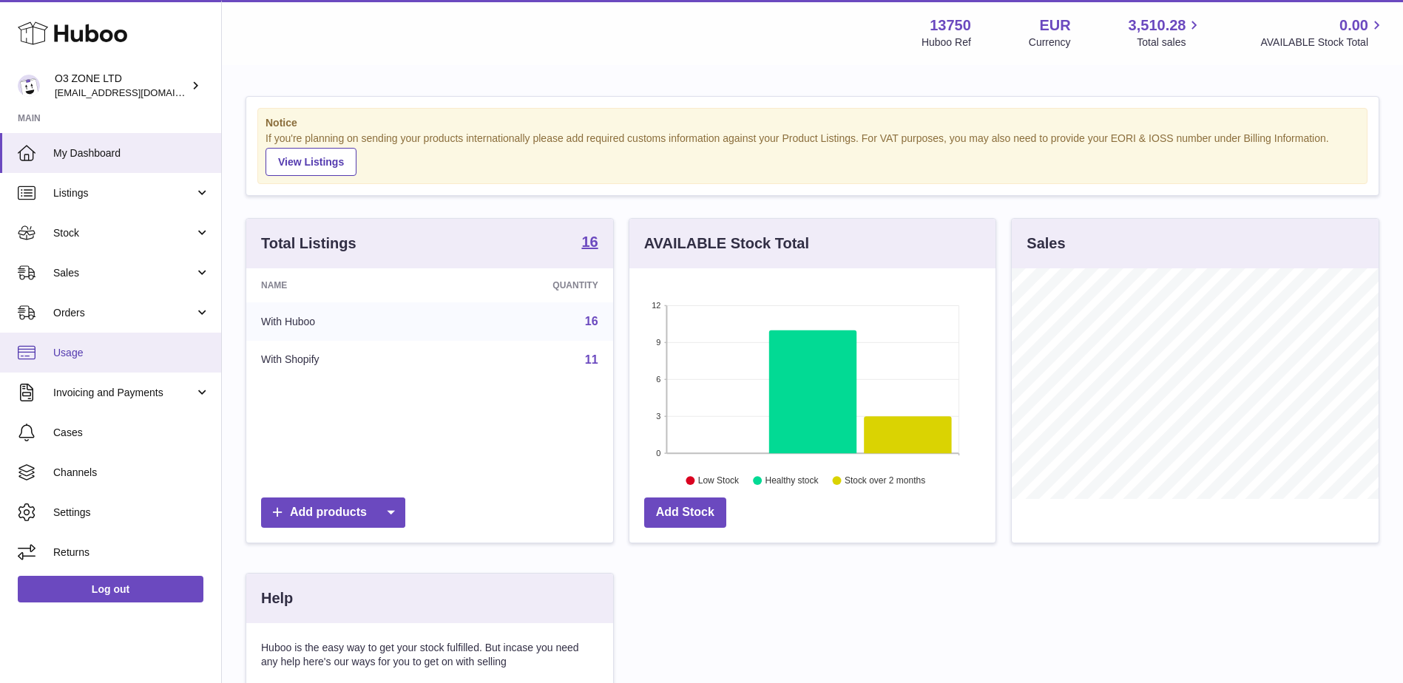
scroll to position [231, 366]
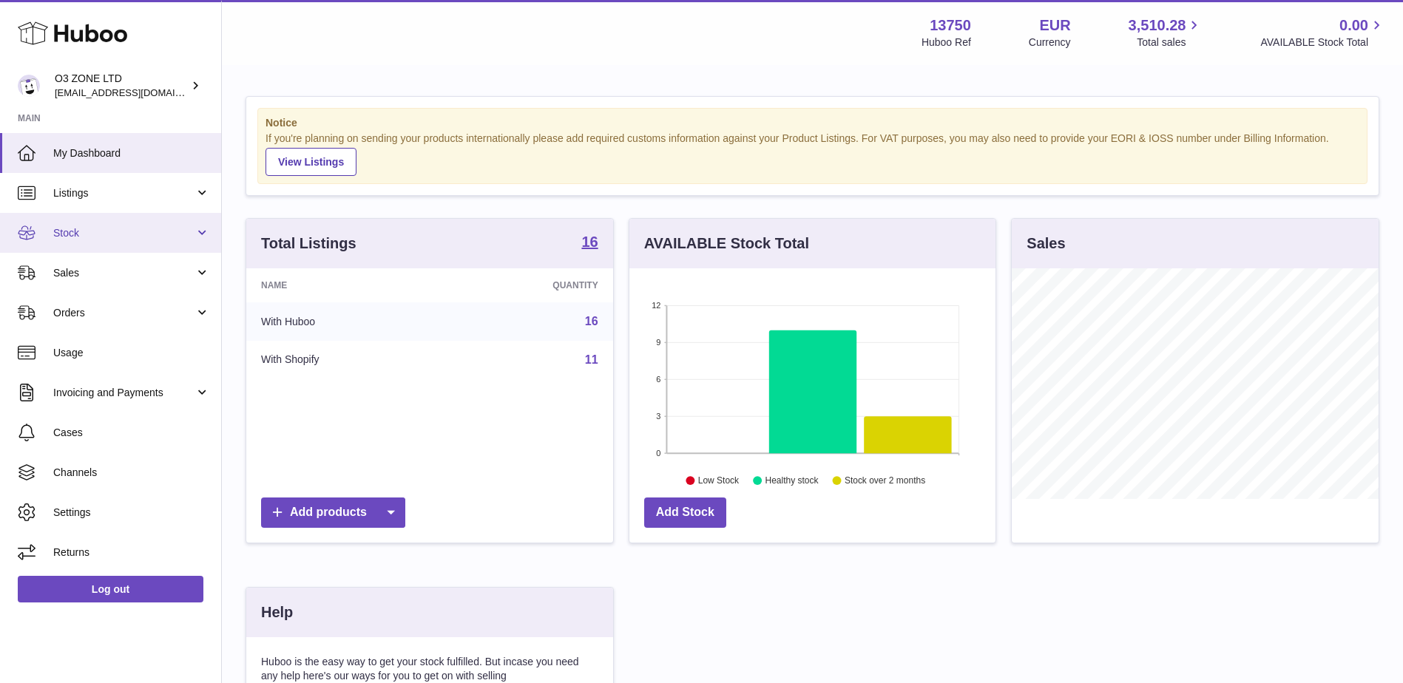
click at [112, 231] on span "Stock" at bounding box center [123, 233] width 141 height 14
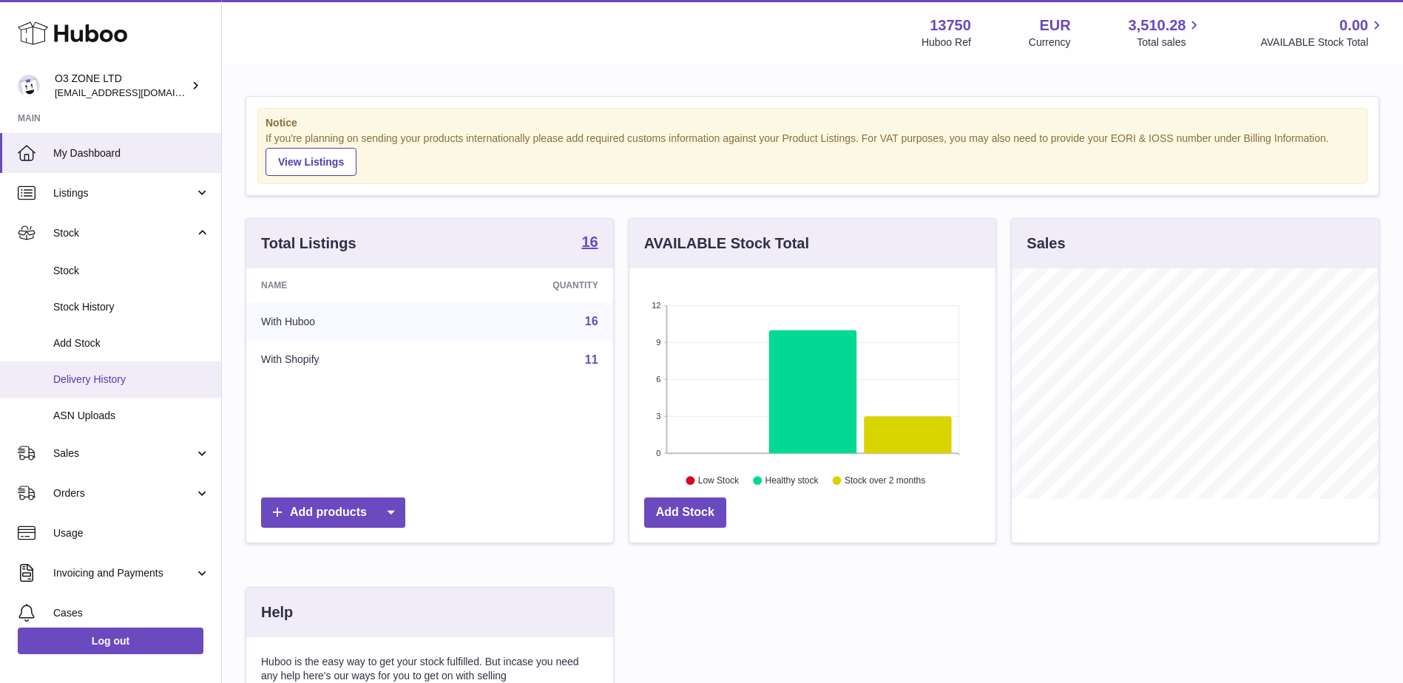
click at [94, 376] on span "Delivery History" at bounding box center [131, 380] width 157 height 14
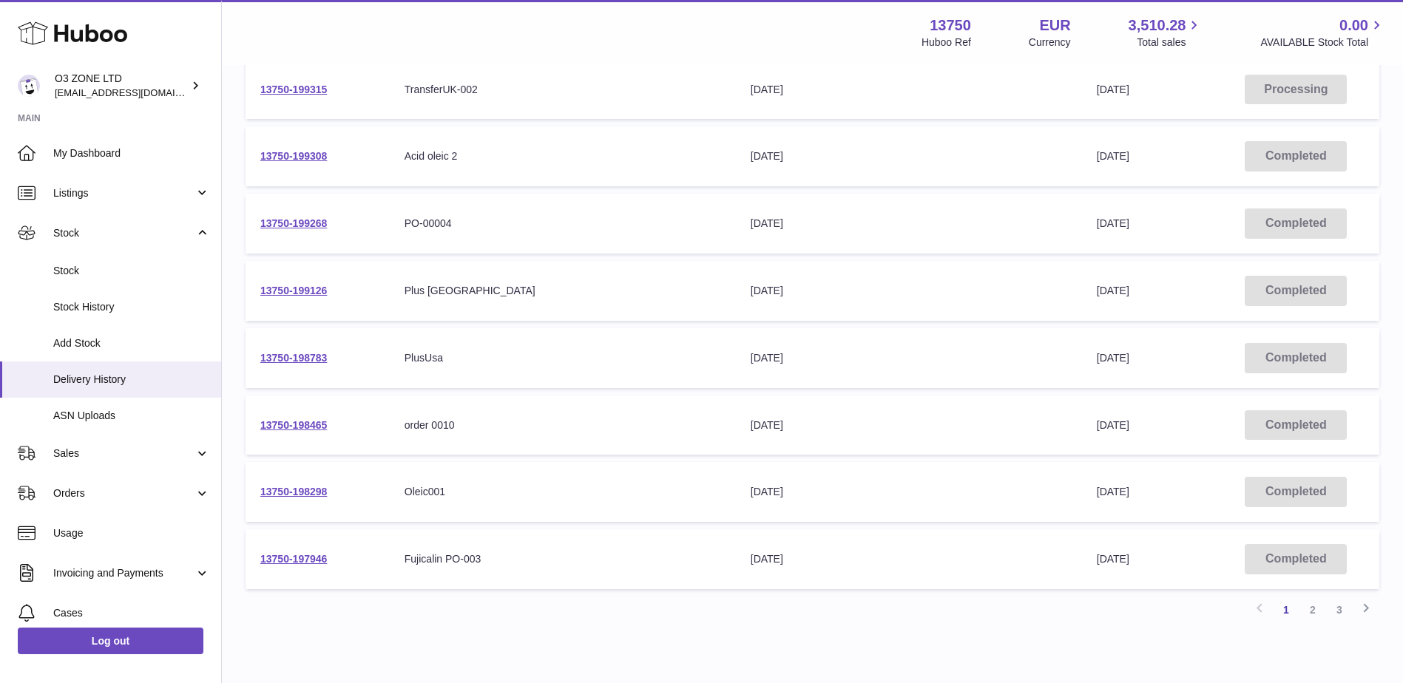
scroll to position [435, 0]
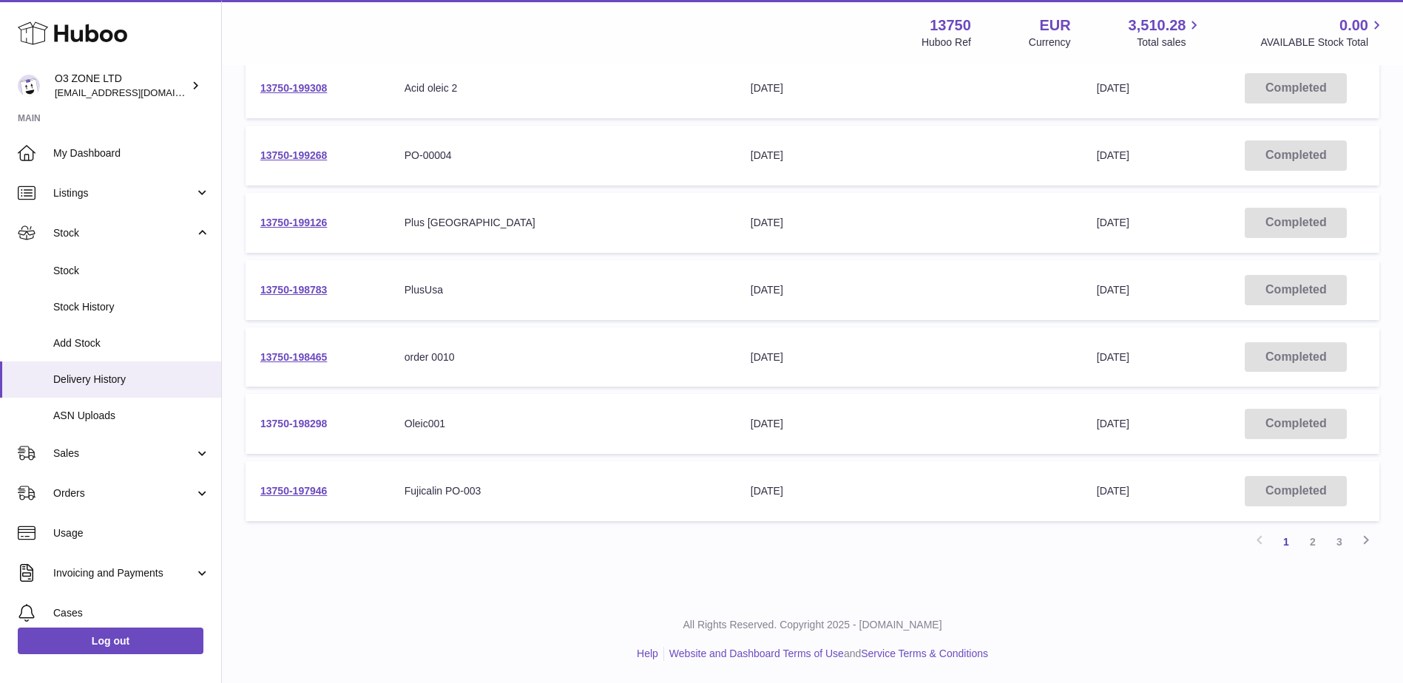
click at [308, 421] on link "13750-198298" at bounding box center [293, 424] width 67 height 12
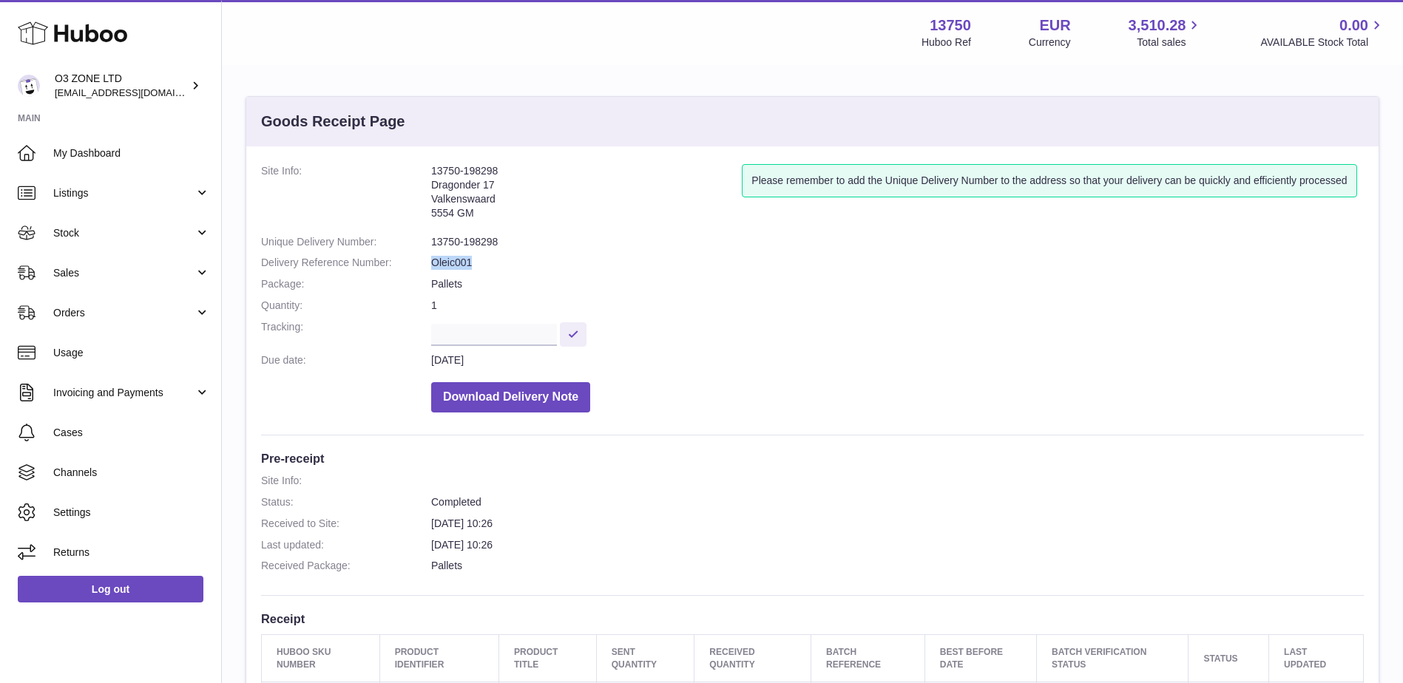
drag, startPoint x: 477, startPoint y: 259, endPoint x: 413, endPoint y: 263, distance: 64.5
click at [413, 263] on dl "Site Info: 13750-198298 Dragonder 17 Valkenswaard 5554 GM Please remember to ad…" at bounding box center [812, 292] width 1102 height 256
copy dl "Oleic001"
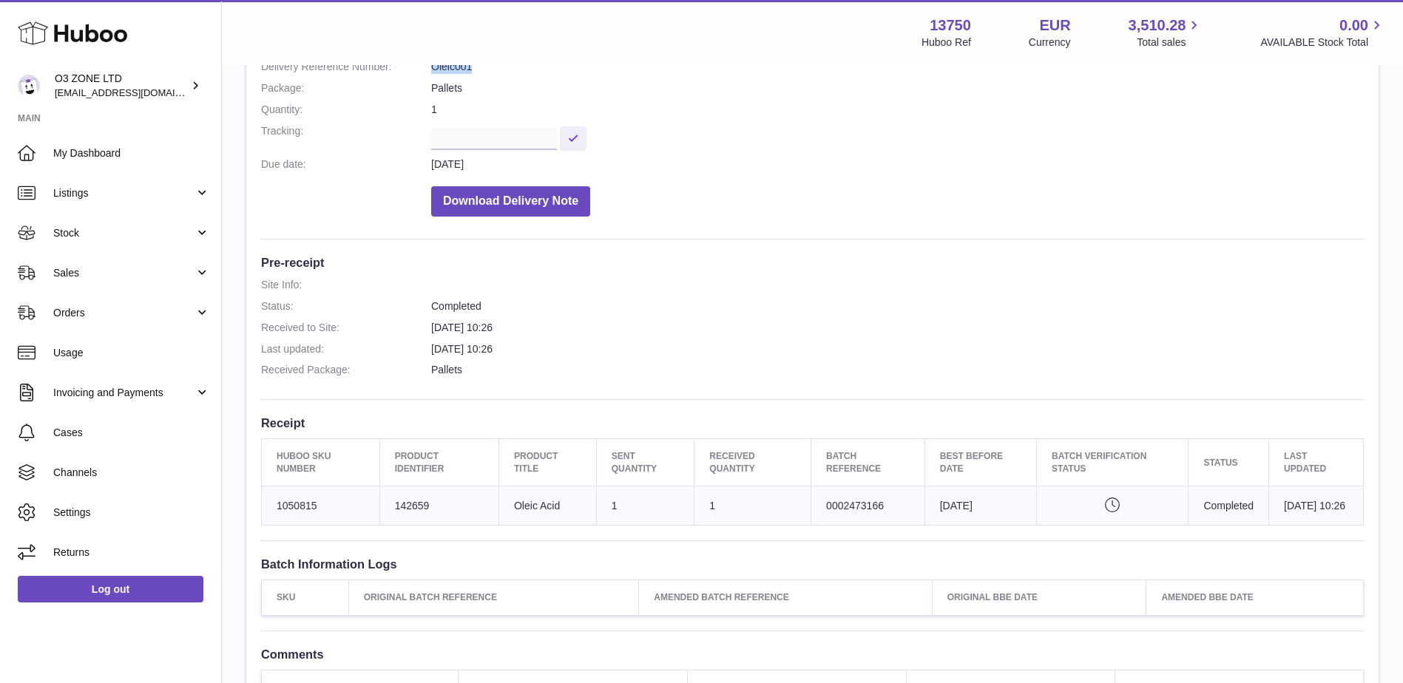
scroll to position [222, 0]
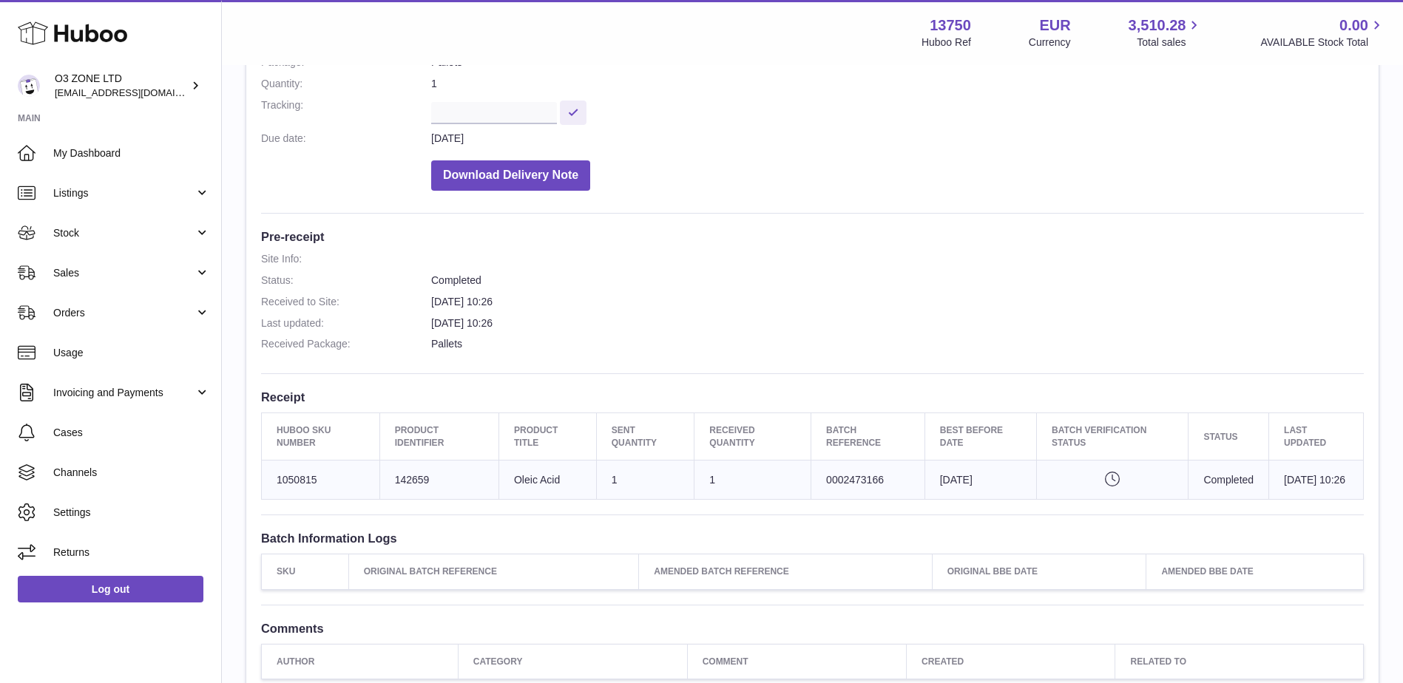
click at [1097, 487] on icon "Pending verification" at bounding box center [1111, 479] width 121 height 15
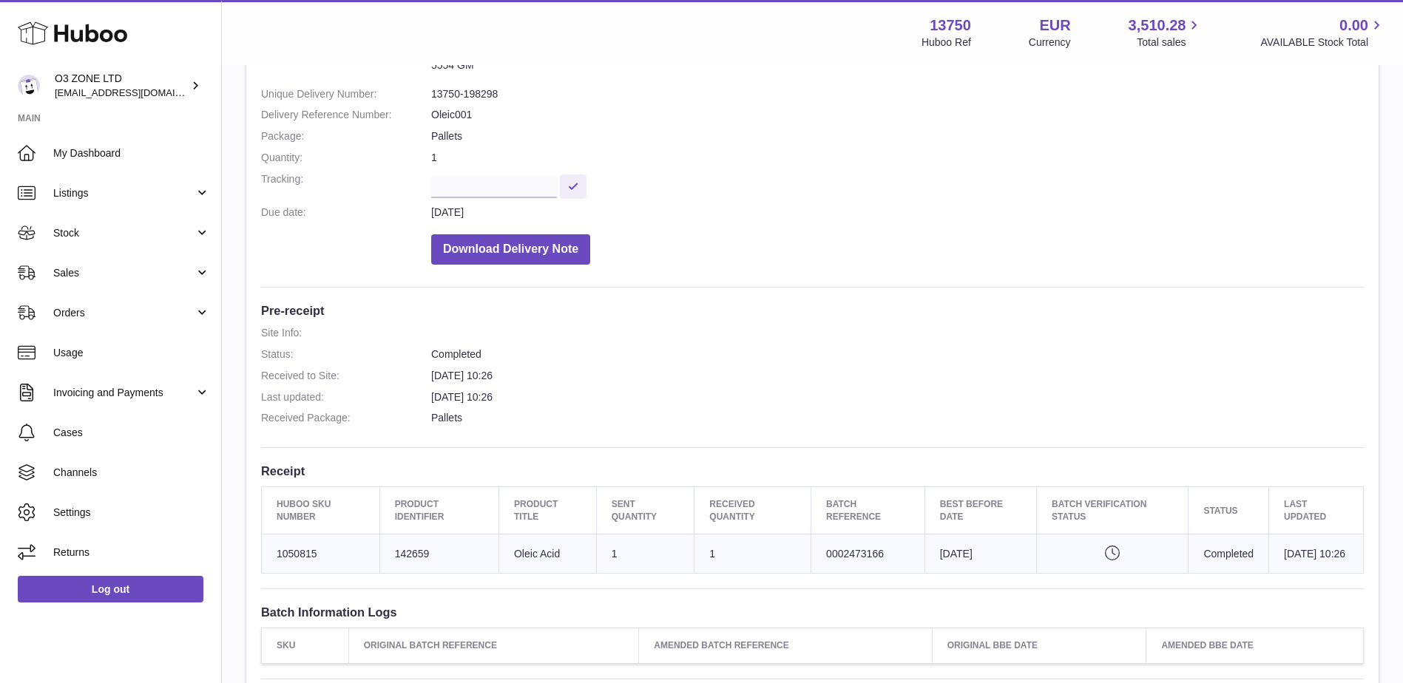
scroll to position [0, 0]
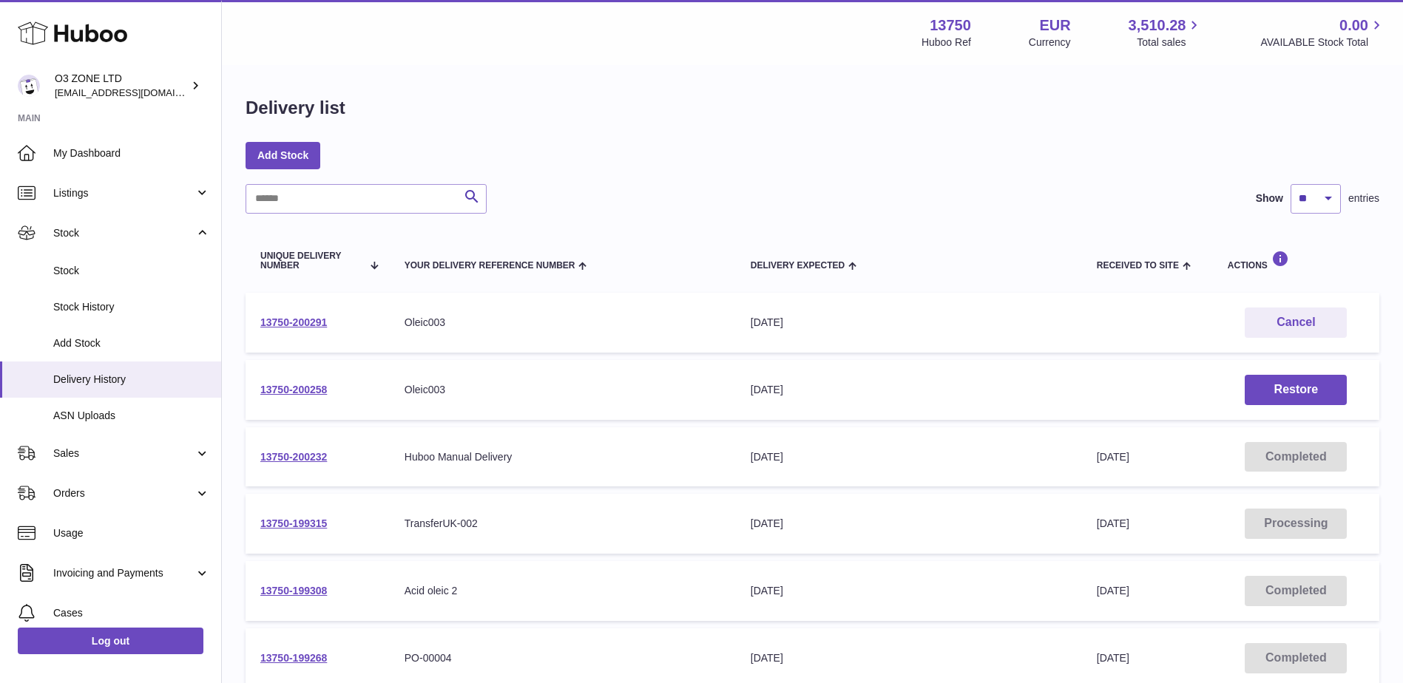
drag, startPoint x: 293, startPoint y: 391, endPoint x: 611, endPoint y: 379, distance: 318.2
click at [611, 379] on td "Your Delivery Reference Number Oleic003" at bounding box center [563, 390] width 346 height 60
drag, startPoint x: 304, startPoint y: 389, endPoint x: 312, endPoint y: 389, distance: 8.1
click at [305, 389] on link "13750-200258" at bounding box center [293, 390] width 67 height 12
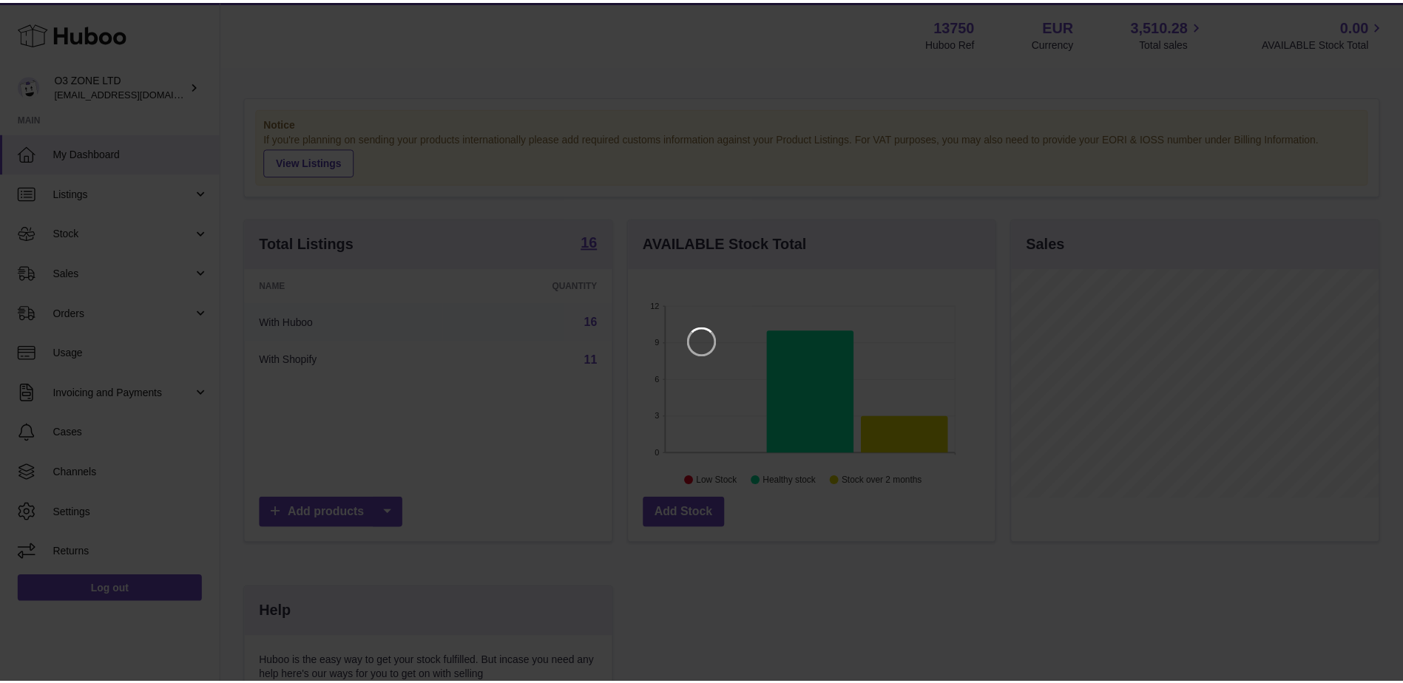
scroll to position [231, 370]
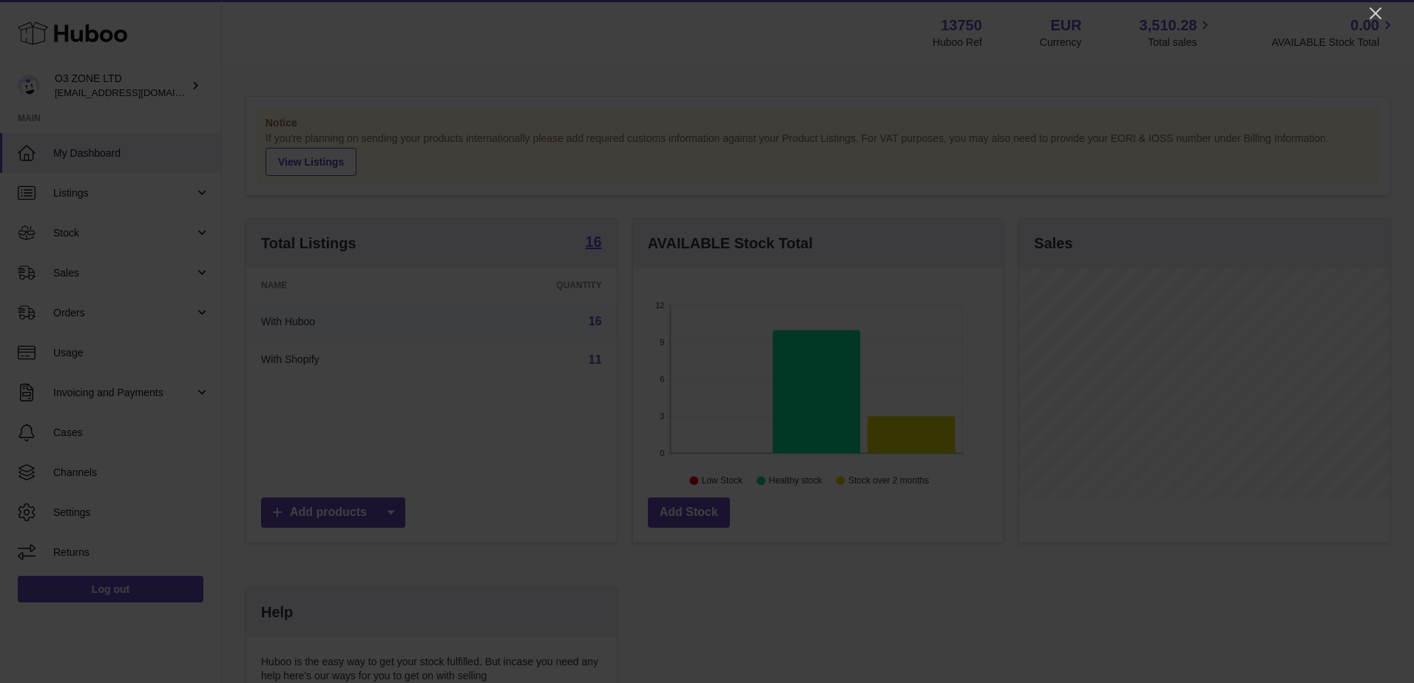
click at [1360, 28] on div at bounding box center [707, 341] width 1414 height 683
click at [1366, 18] on icon "Close" at bounding box center [1375, 13] width 18 height 18
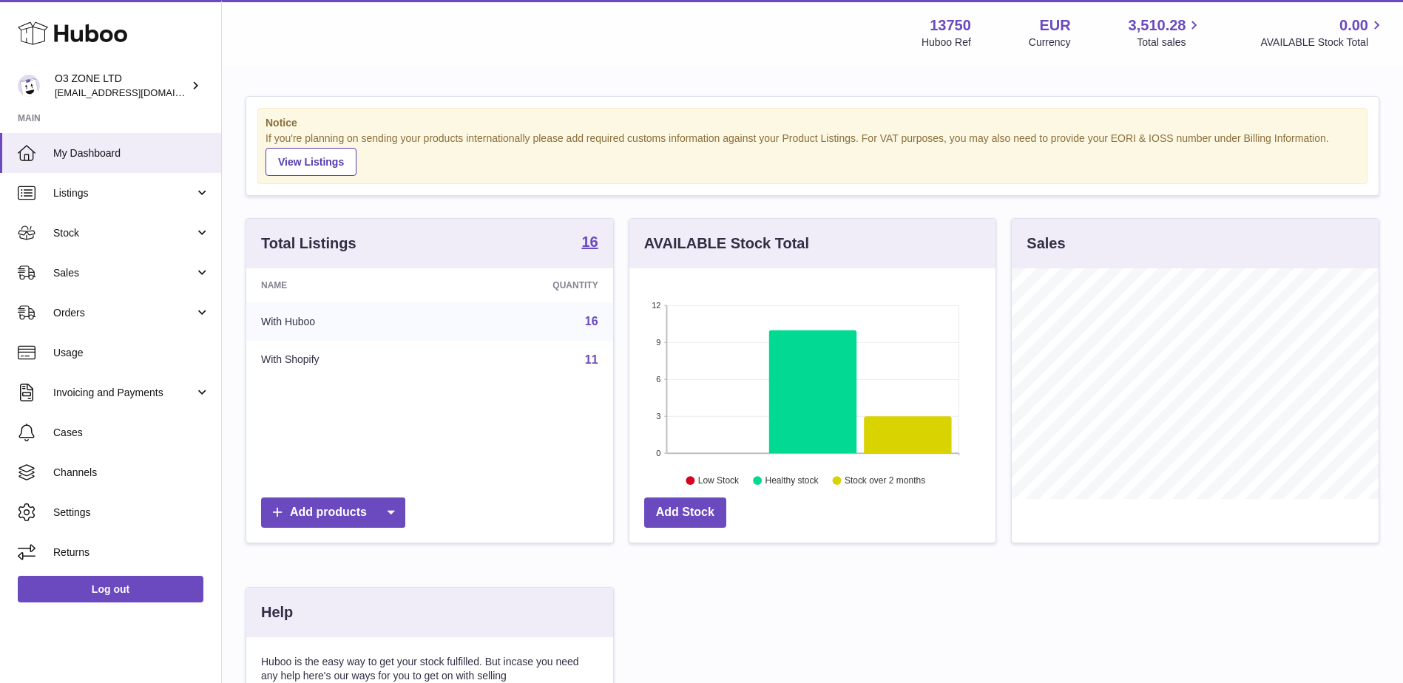
scroll to position [739151, 739015]
click at [94, 241] on link "Stock" at bounding box center [110, 233] width 221 height 40
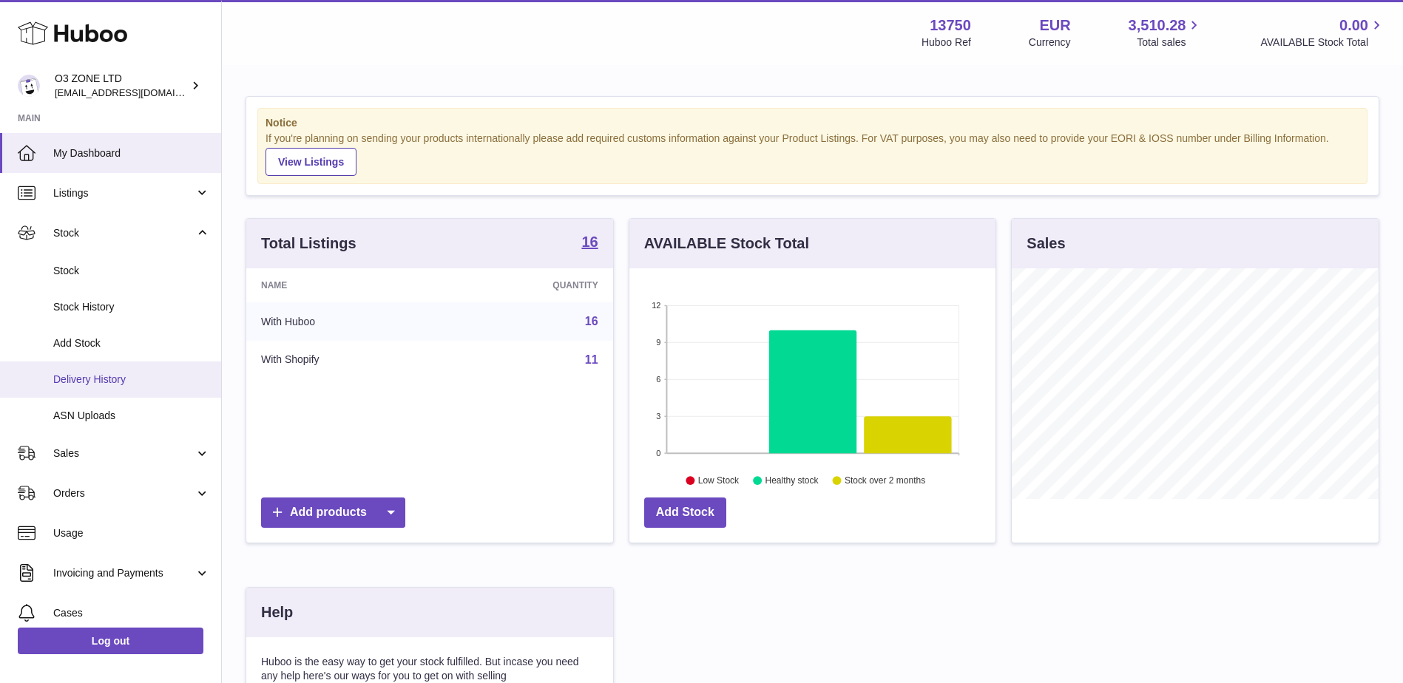
drag, startPoint x: 107, startPoint y: 382, endPoint x: 136, endPoint y: 396, distance: 31.8
click at [108, 382] on span "Delivery History" at bounding box center [131, 380] width 157 height 14
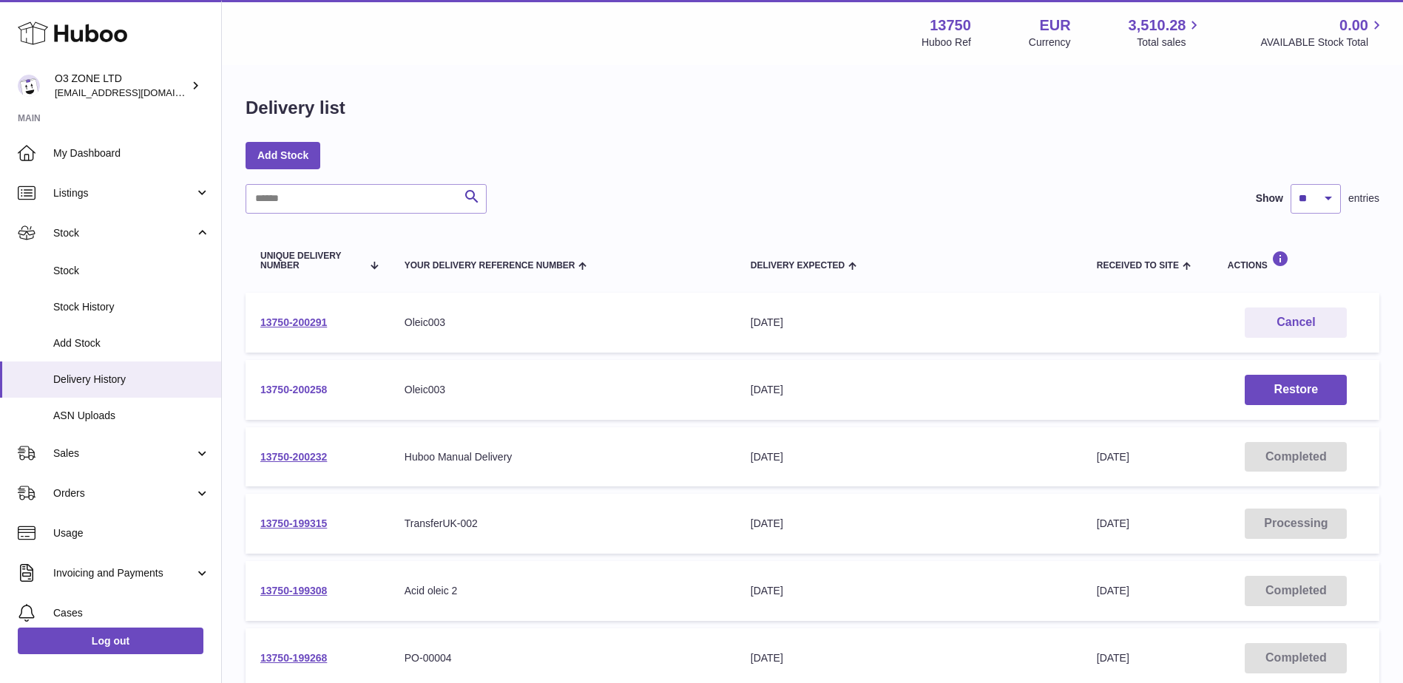
drag, startPoint x: 292, startPoint y: 385, endPoint x: 300, endPoint y: 393, distance: 11.0
click at [293, 385] on link "13750-200258" at bounding box center [293, 390] width 67 height 12
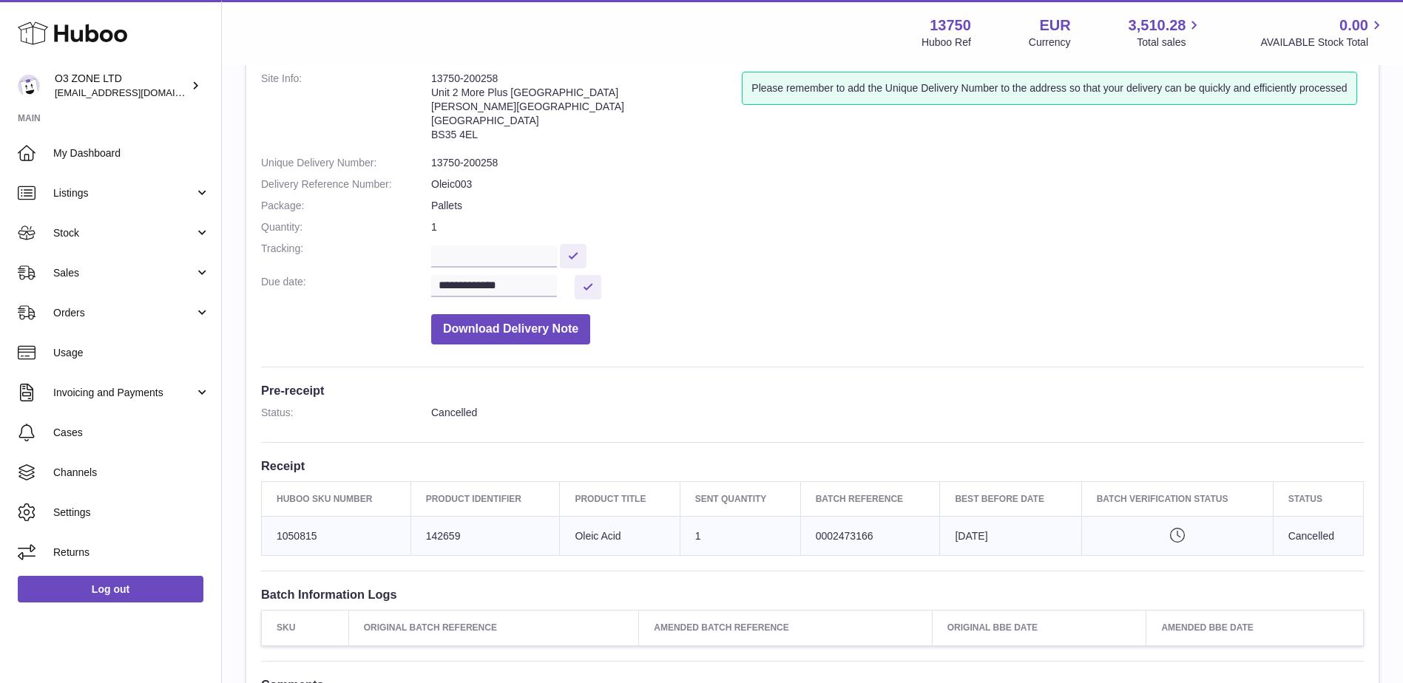
scroll to position [148, 0]
